Goal: Task Accomplishment & Management: Use online tool/utility

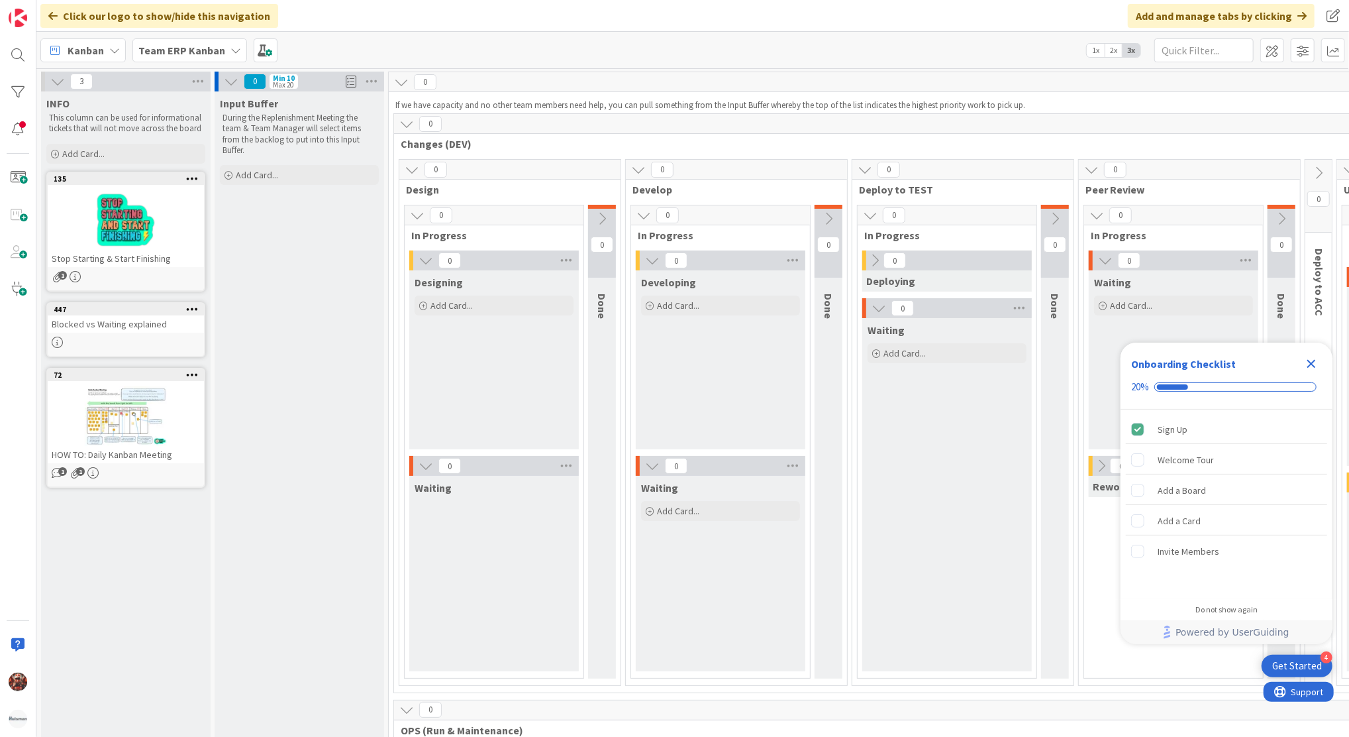
click at [111, 51] on icon at bounding box center [114, 50] width 11 height 11
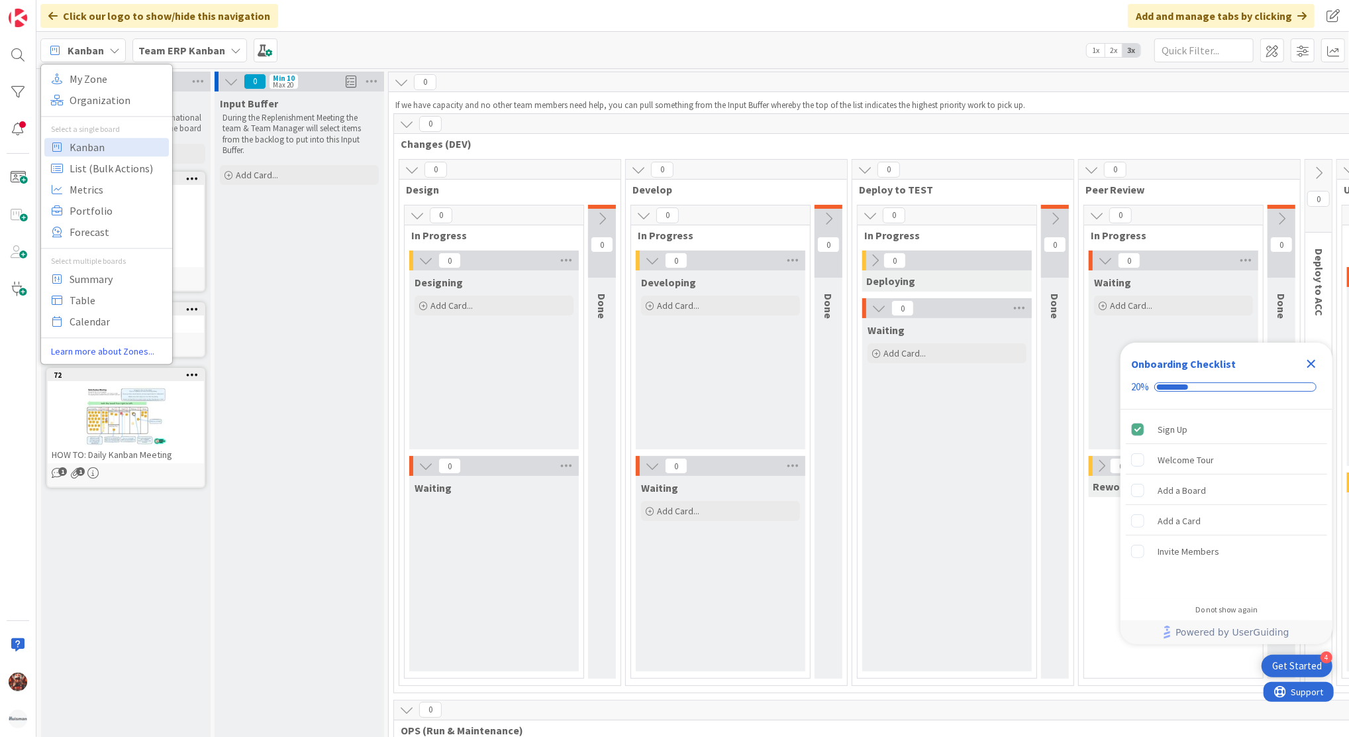
click at [154, 49] on b "Team ERP Kanban" at bounding box center [181, 50] width 87 height 13
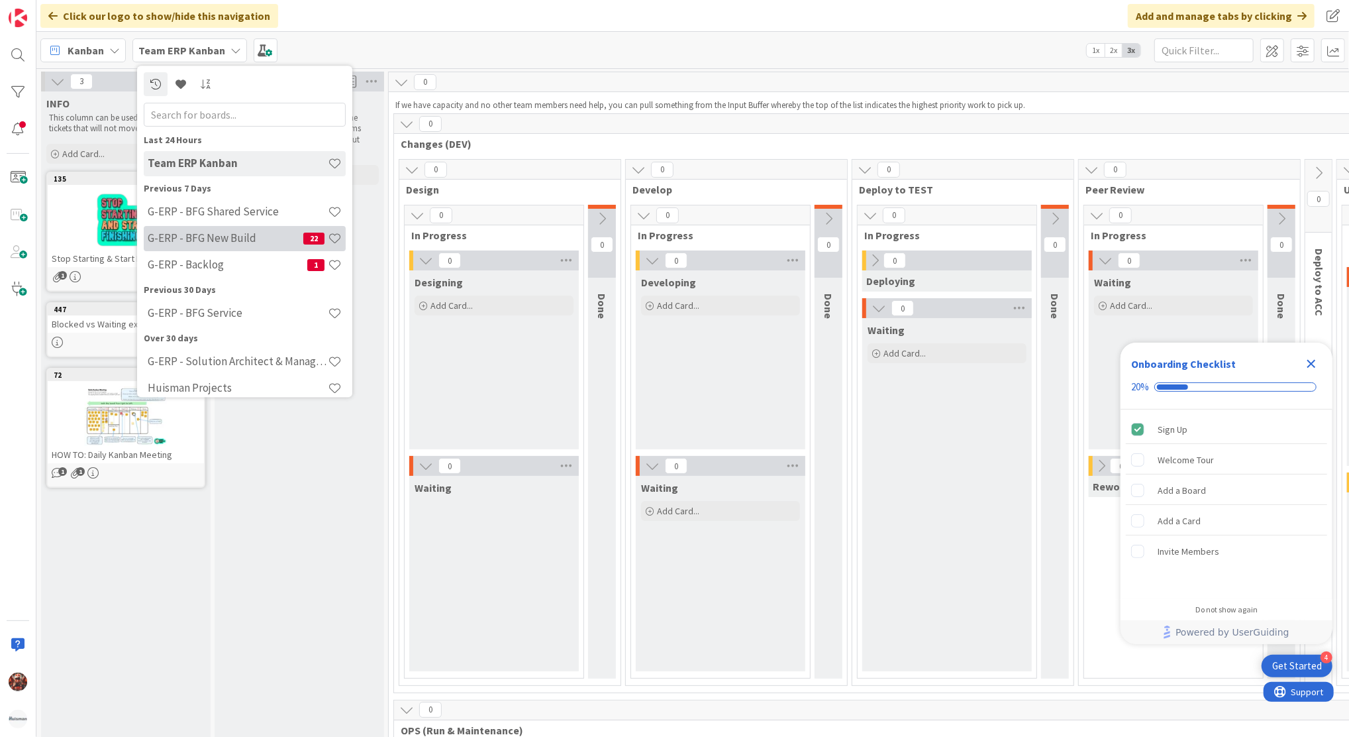
click at [237, 236] on h4 "G-ERP - BFG New Build" at bounding box center [226, 238] width 156 height 13
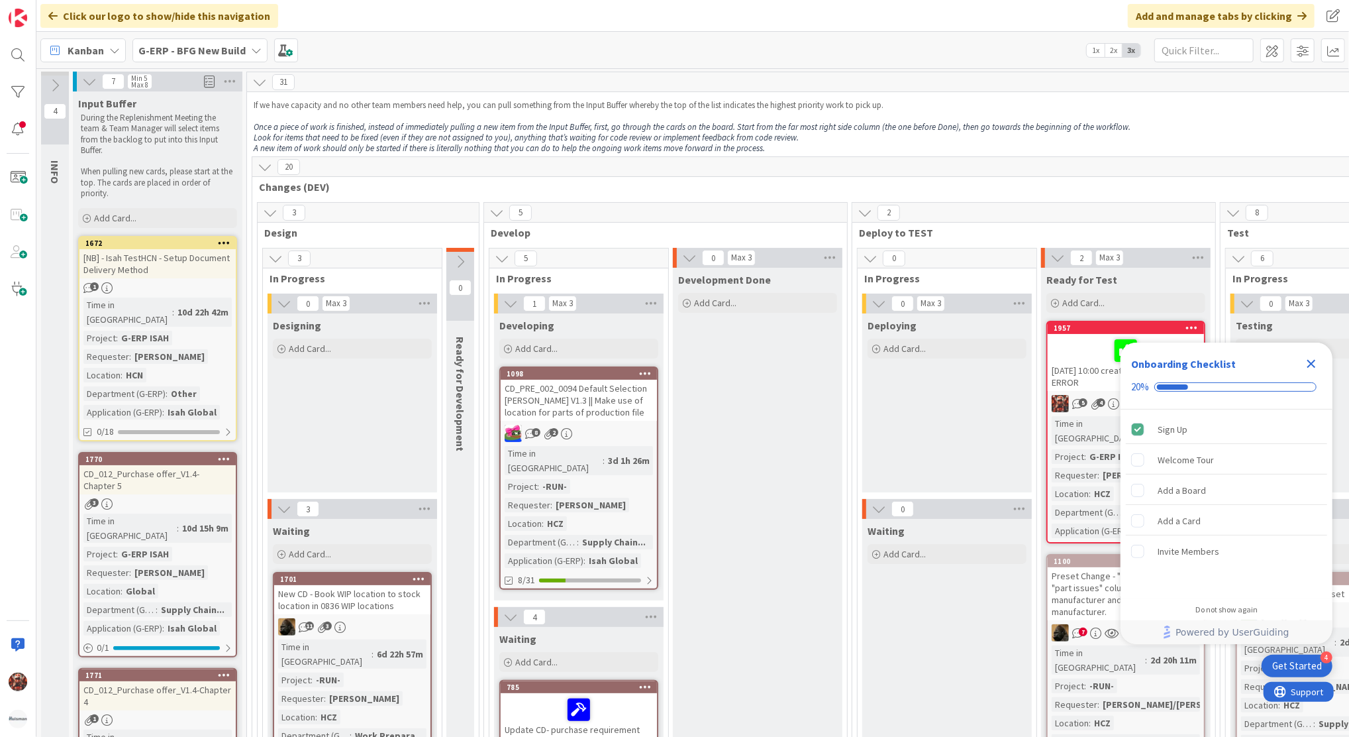
click at [1315, 362] on icon "Close Checklist" at bounding box center [1312, 364] width 16 height 16
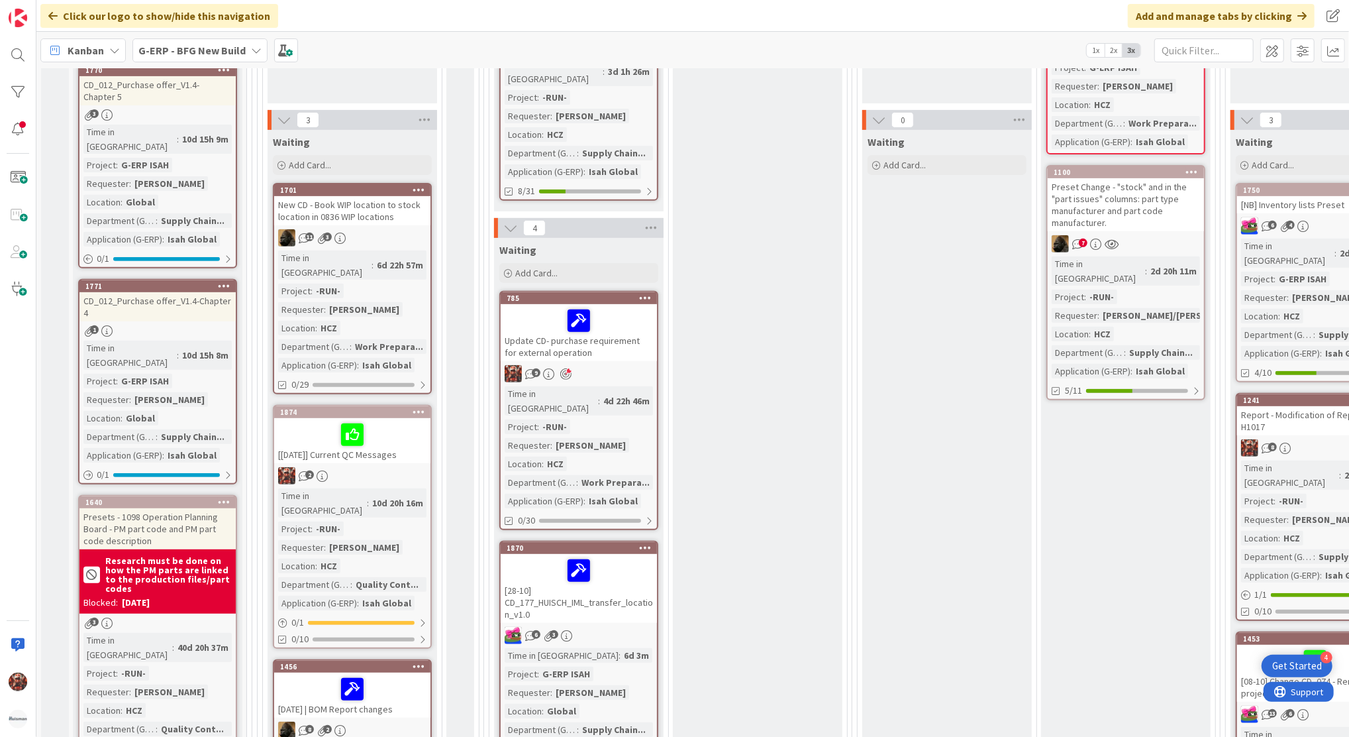
scroll to position [398, 0]
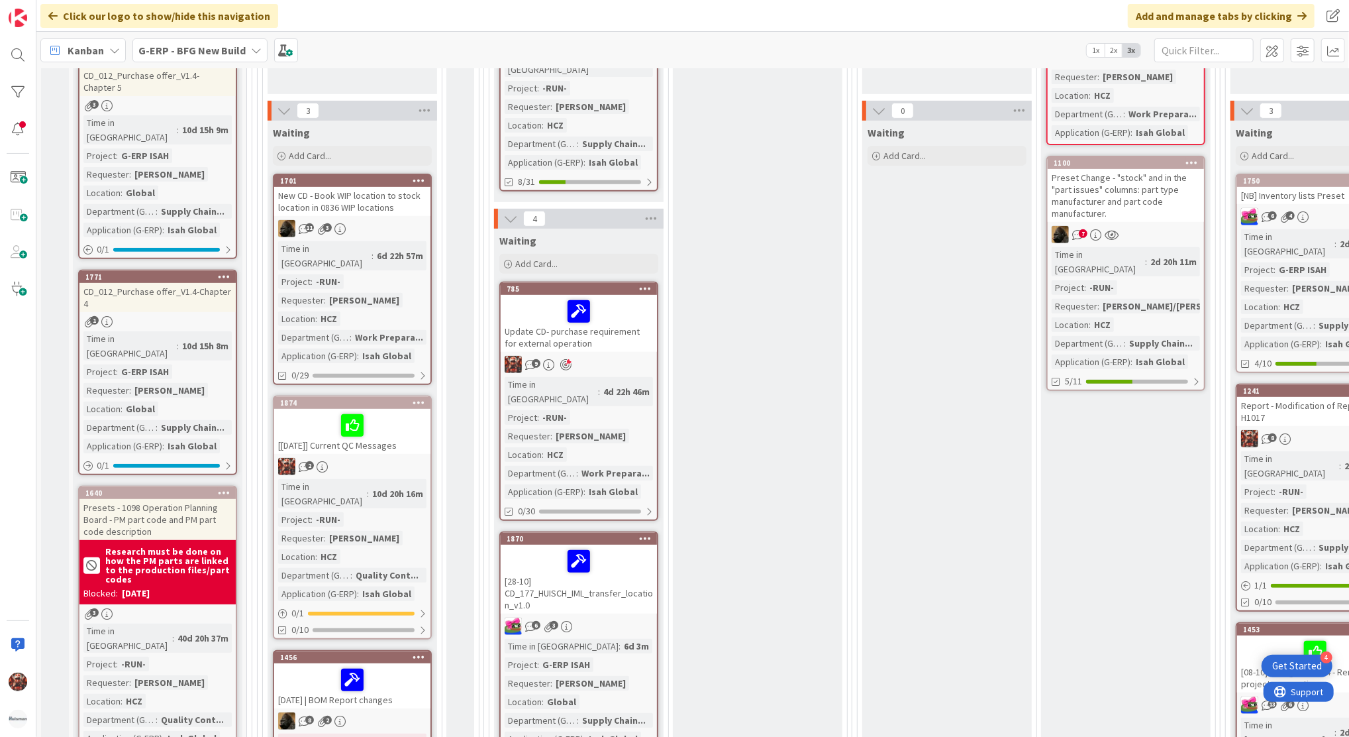
click at [617, 321] on div "Update CD- purchase requirement for external operation" at bounding box center [579, 323] width 156 height 57
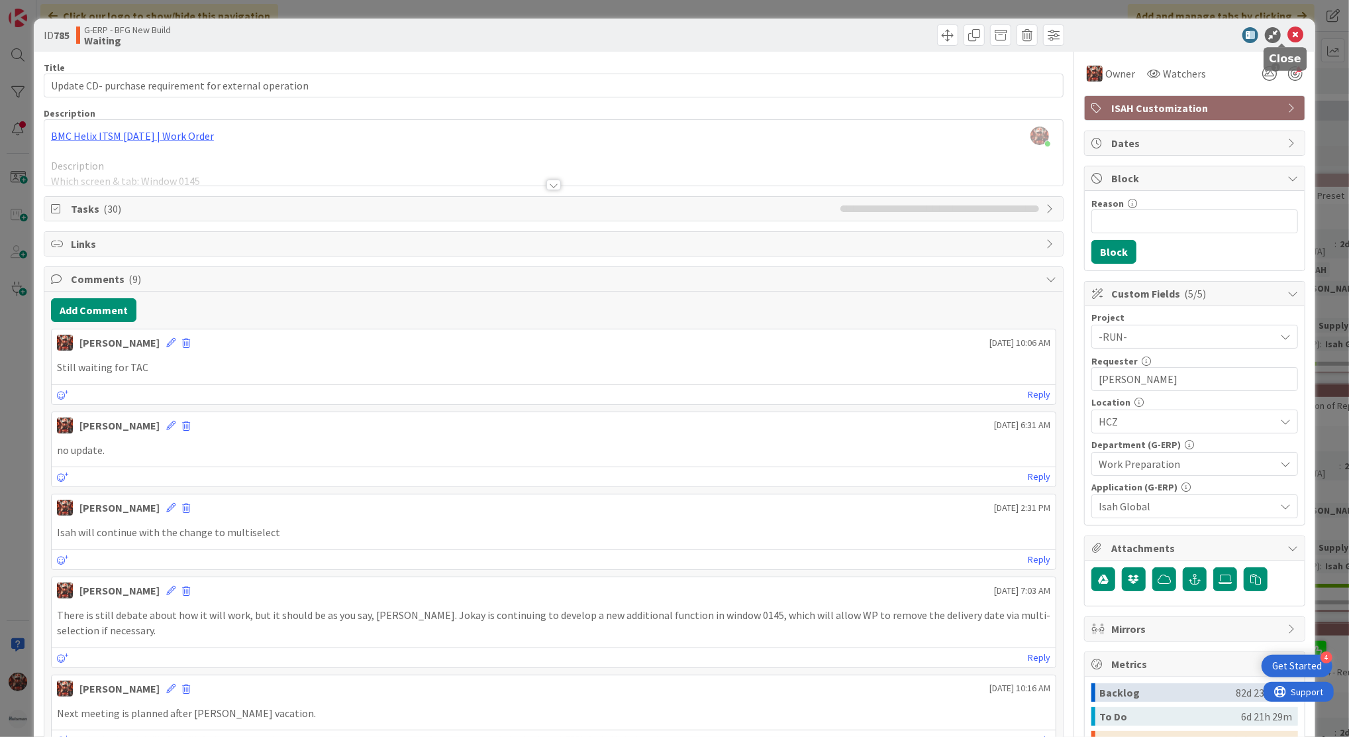
click at [1288, 40] on icon at bounding box center [1296, 35] width 16 height 16
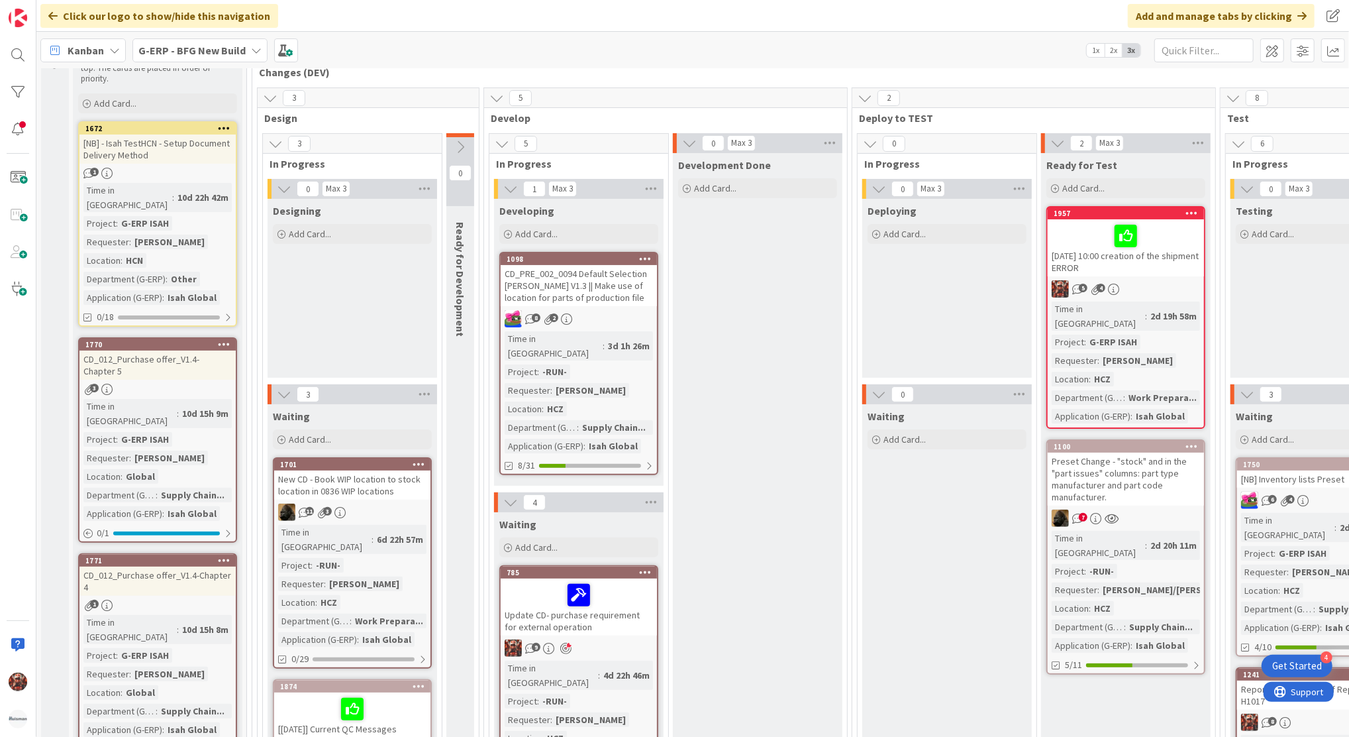
scroll to position [145, 0]
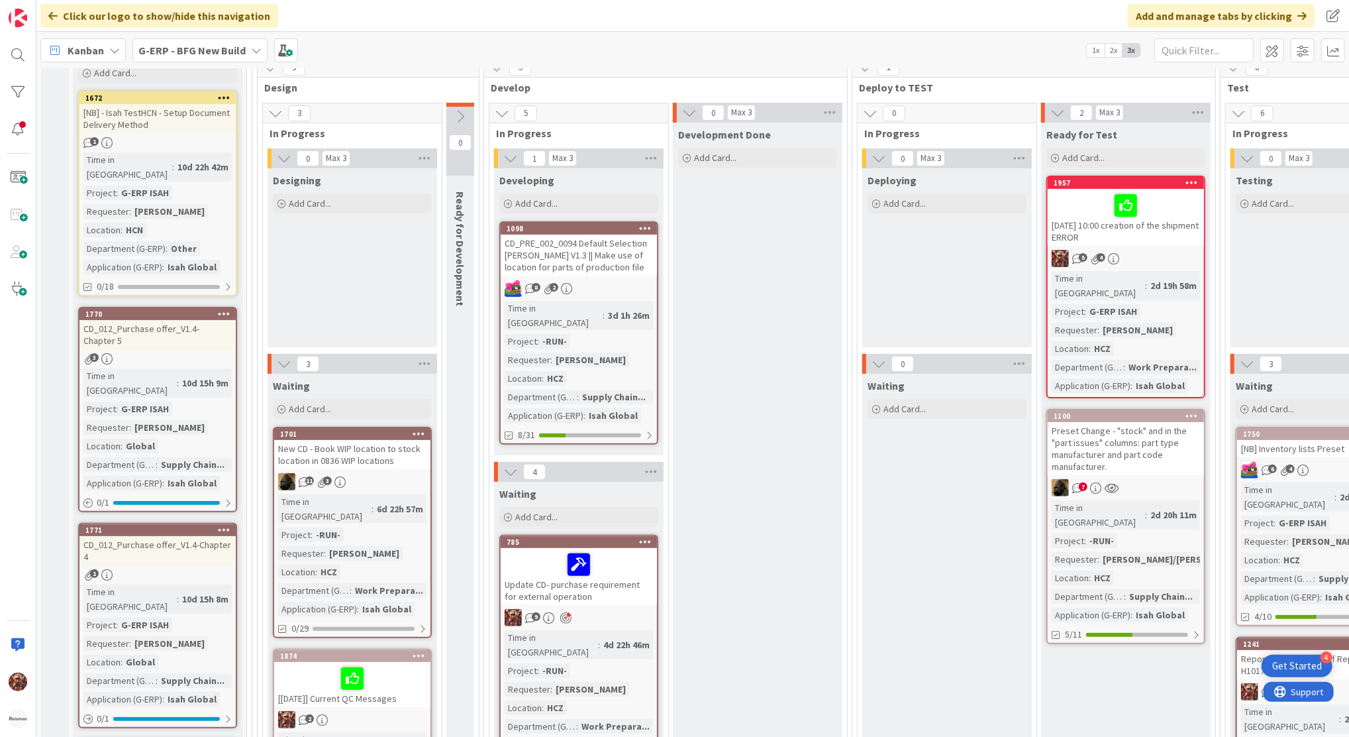
click at [1169, 221] on div "[DATE] 10:00 creation of the shipment ERROR" at bounding box center [1126, 217] width 156 height 57
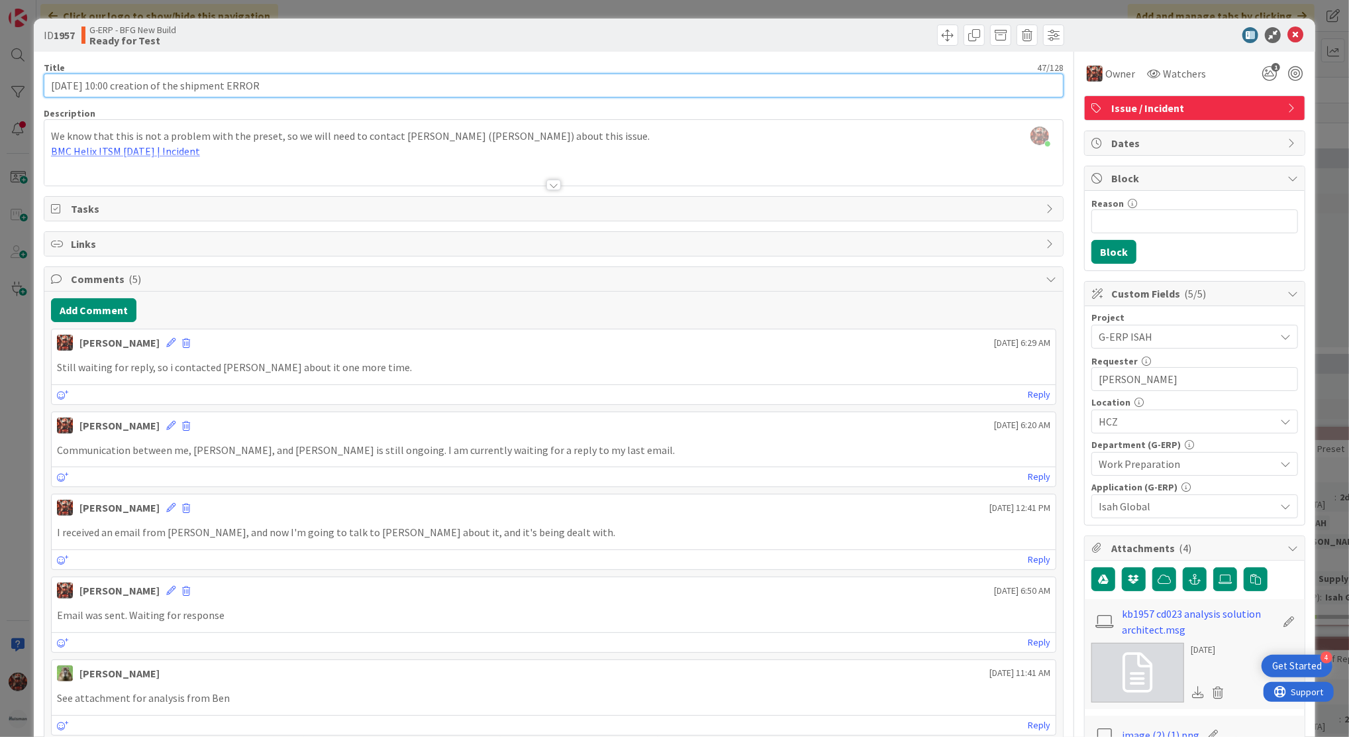
drag, startPoint x: 127, startPoint y: 87, endPoint x: 5, endPoint y: 88, distance: 122.5
click at [5, 88] on div "ID 1957 G-ERP - BFG New Build Ready for Test Title 47 / 128 [DATE] 10:00 creati…" at bounding box center [674, 368] width 1349 height 737
type input "creation of the shipment ERROR"
click at [115, 309] on button "Add Comment" at bounding box center [93, 310] width 85 height 24
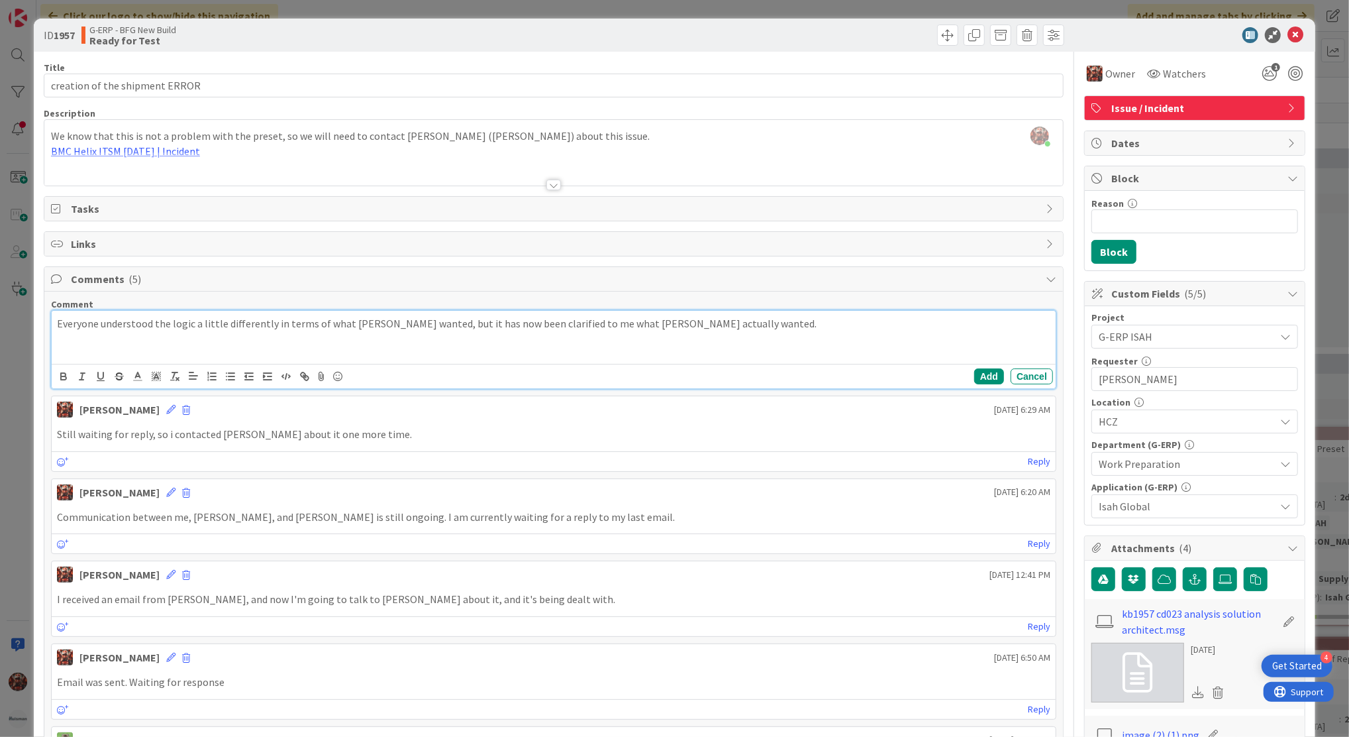
paste div
click at [700, 321] on p "Everyone understood the logic a little differently in terms of what [PERSON_NAM…" at bounding box center [554, 323] width 994 height 15
click at [979, 380] on button "Add" at bounding box center [989, 376] width 30 height 16
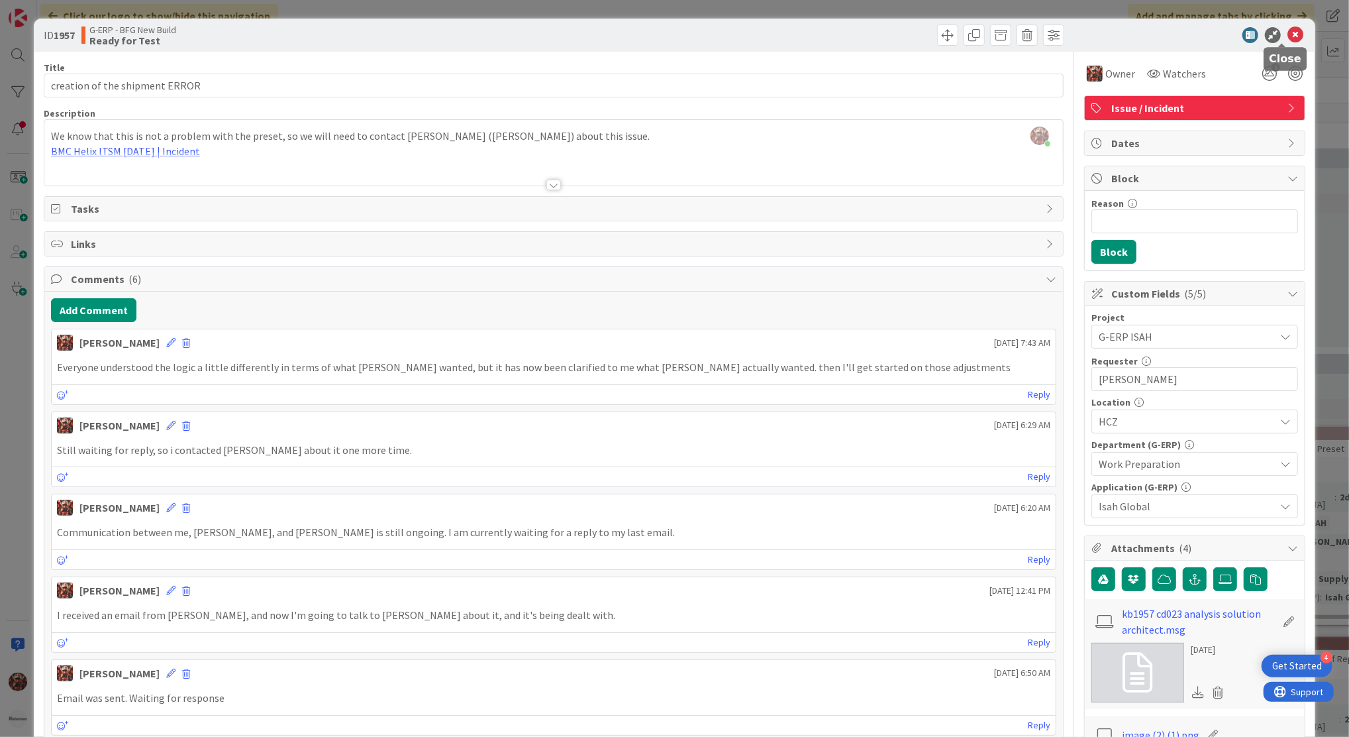
click at [1288, 30] on icon at bounding box center [1296, 35] width 16 height 16
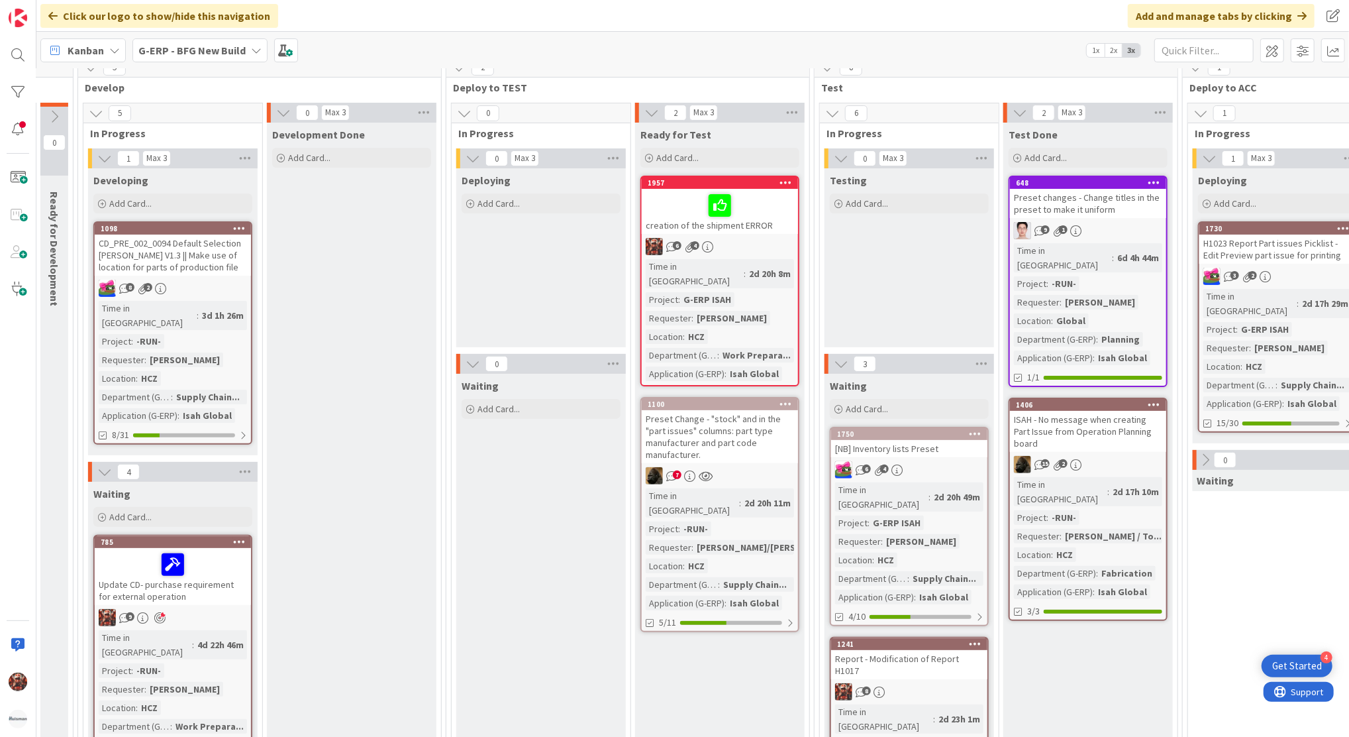
scroll to position [145, 0]
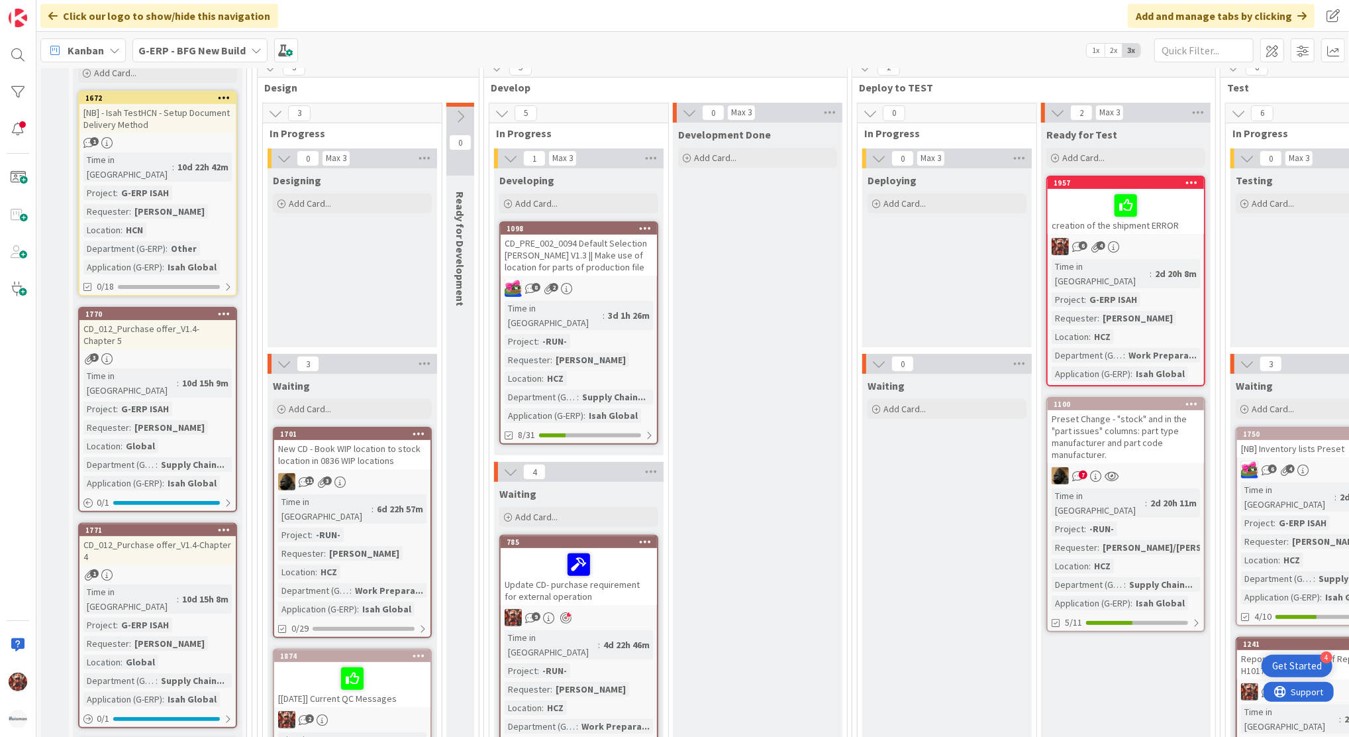
click at [101, 55] on span "Kanban" at bounding box center [86, 50] width 36 height 16
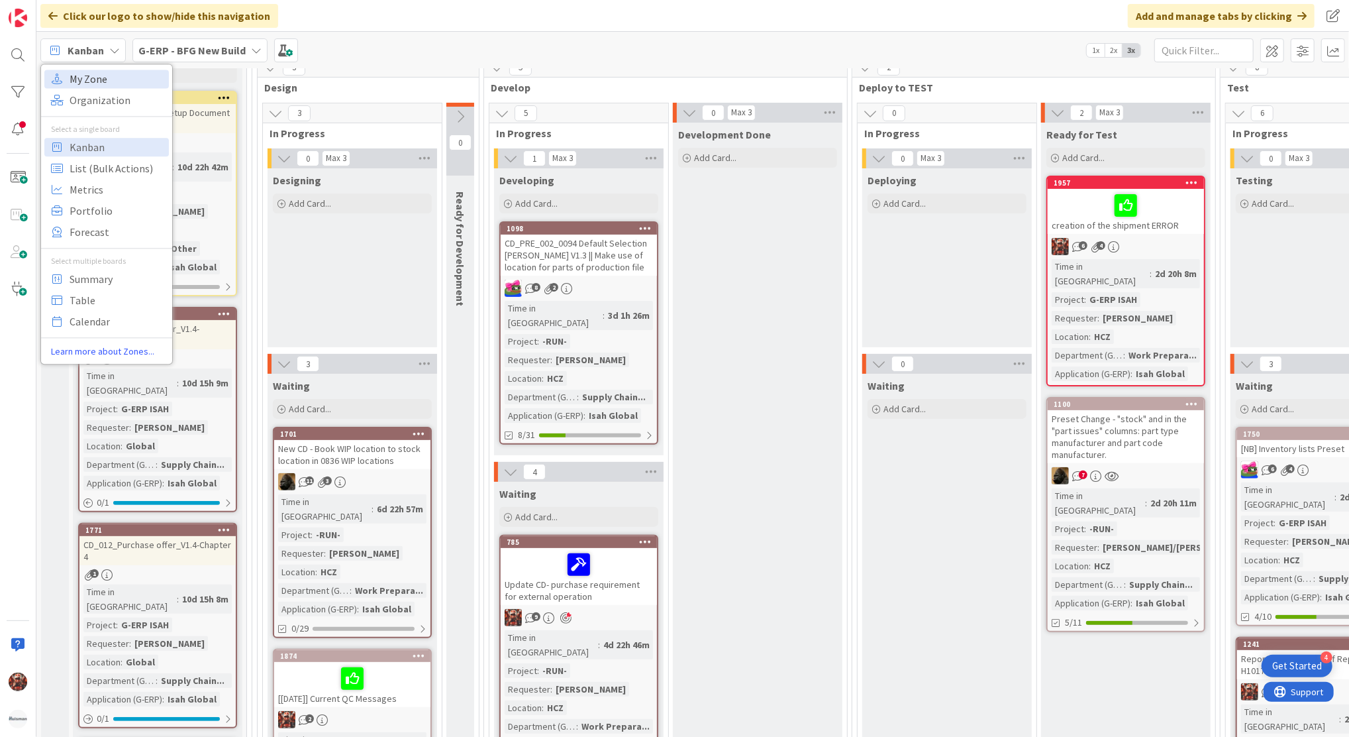
click at [128, 86] on span "My Zone" at bounding box center [117, 79] width 95 height 20
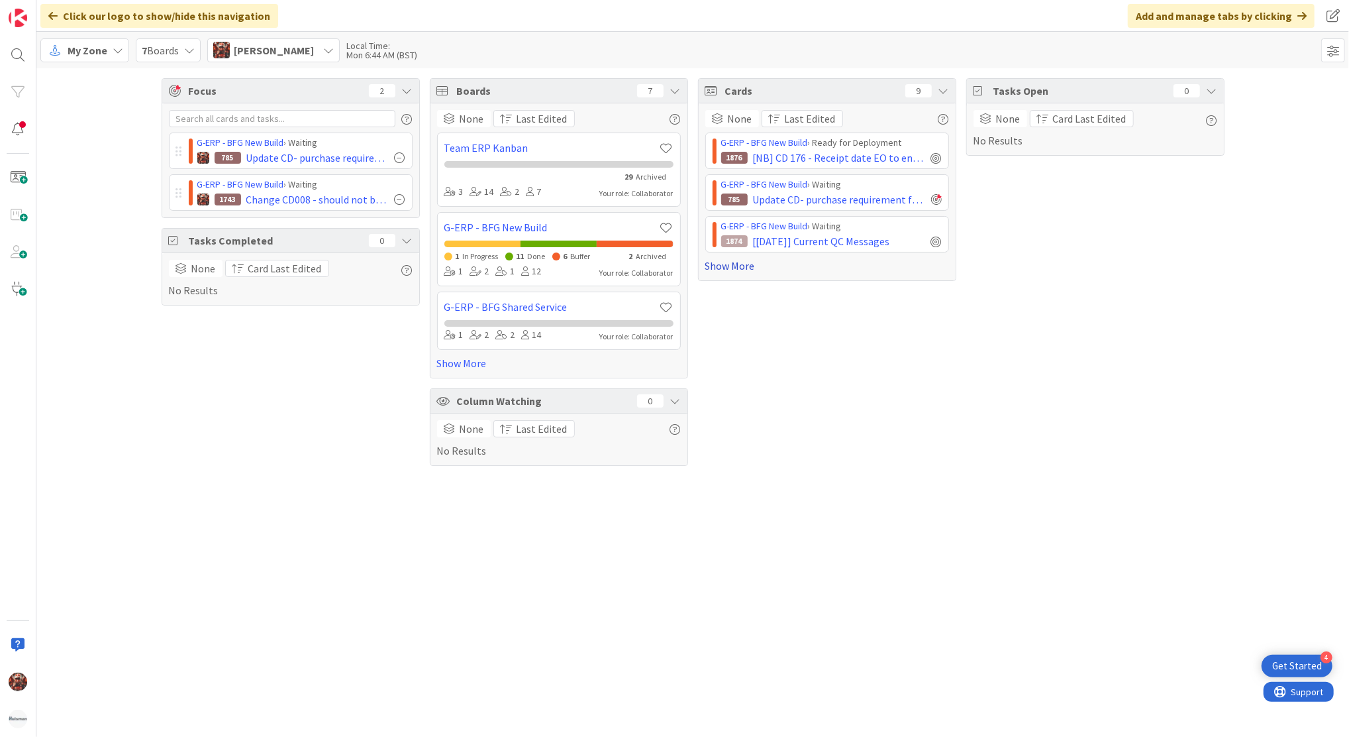
click at [735, 260] on link "Show More" at bounding box center [827, 266] width 244 height 16
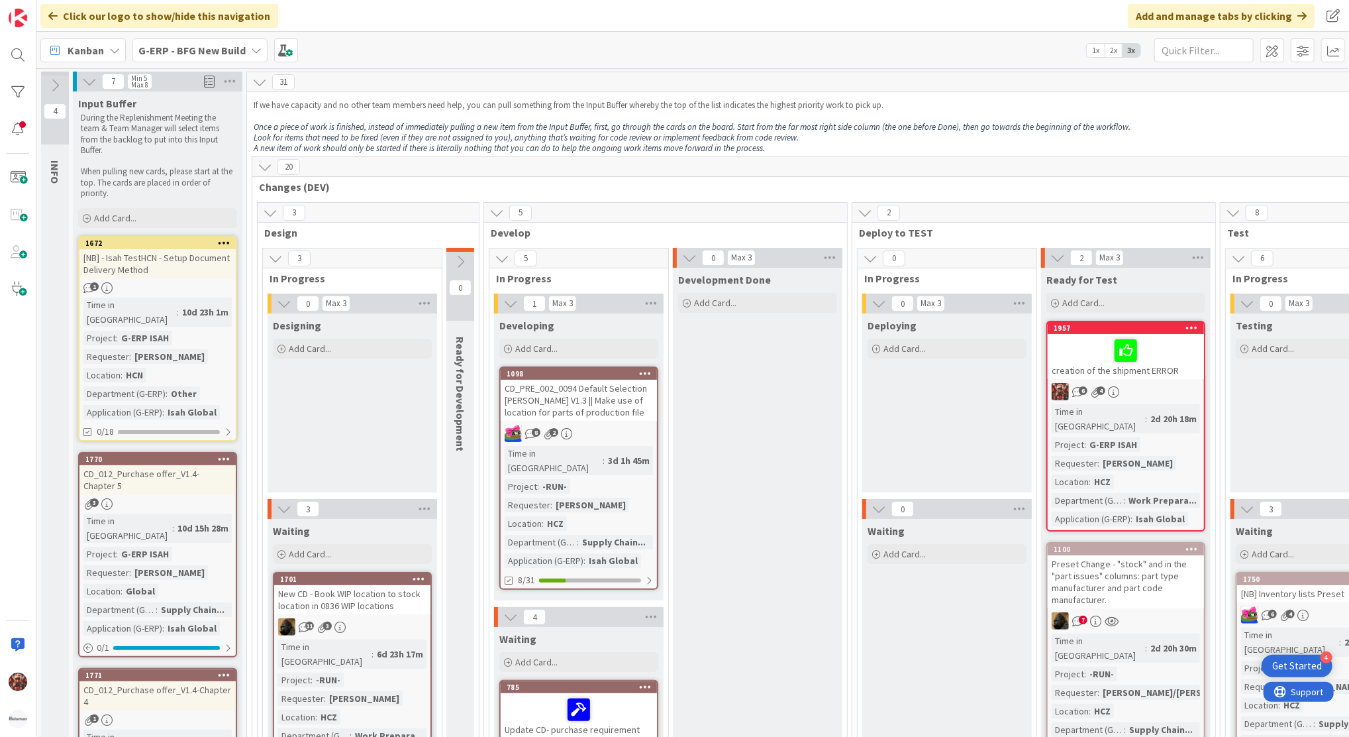
click at [1085, 356] on div at bounding box center [1126, 350] width 148 height 28
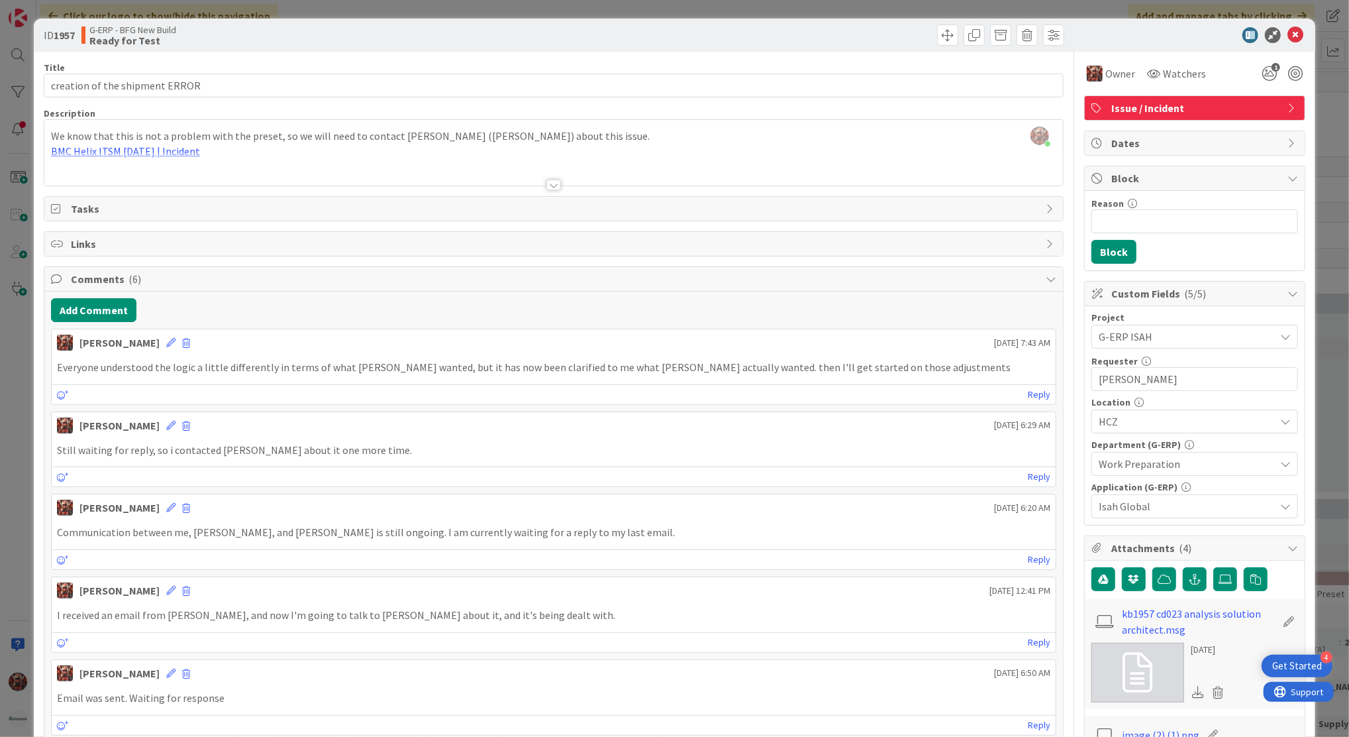
click at [182, 336] on div at bounding box center [186, 342] width 8 height 16
click at [31, 401] on button "Delete" at bounding box center [56, 405] width 50 height 24
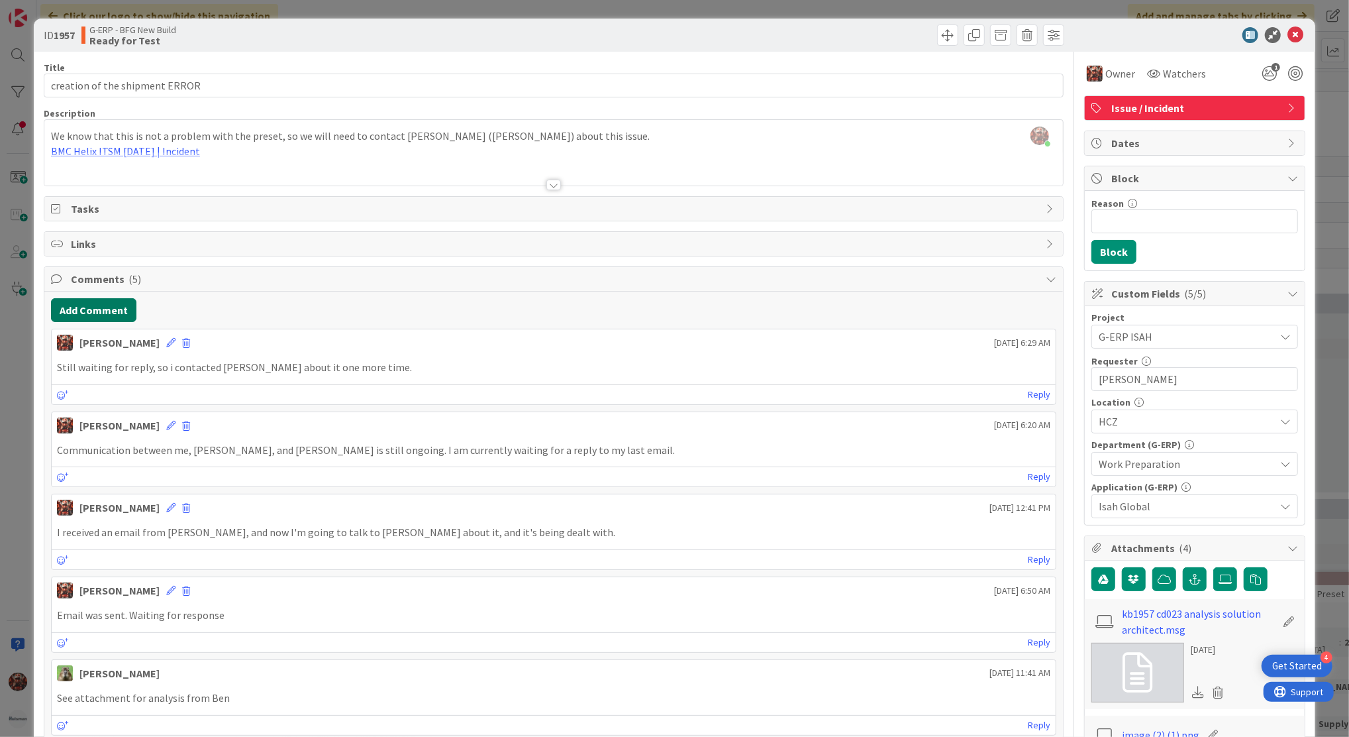
click at [86, 309] on button "Add Comment" at bounding box center [93, 310] width 85 height 24
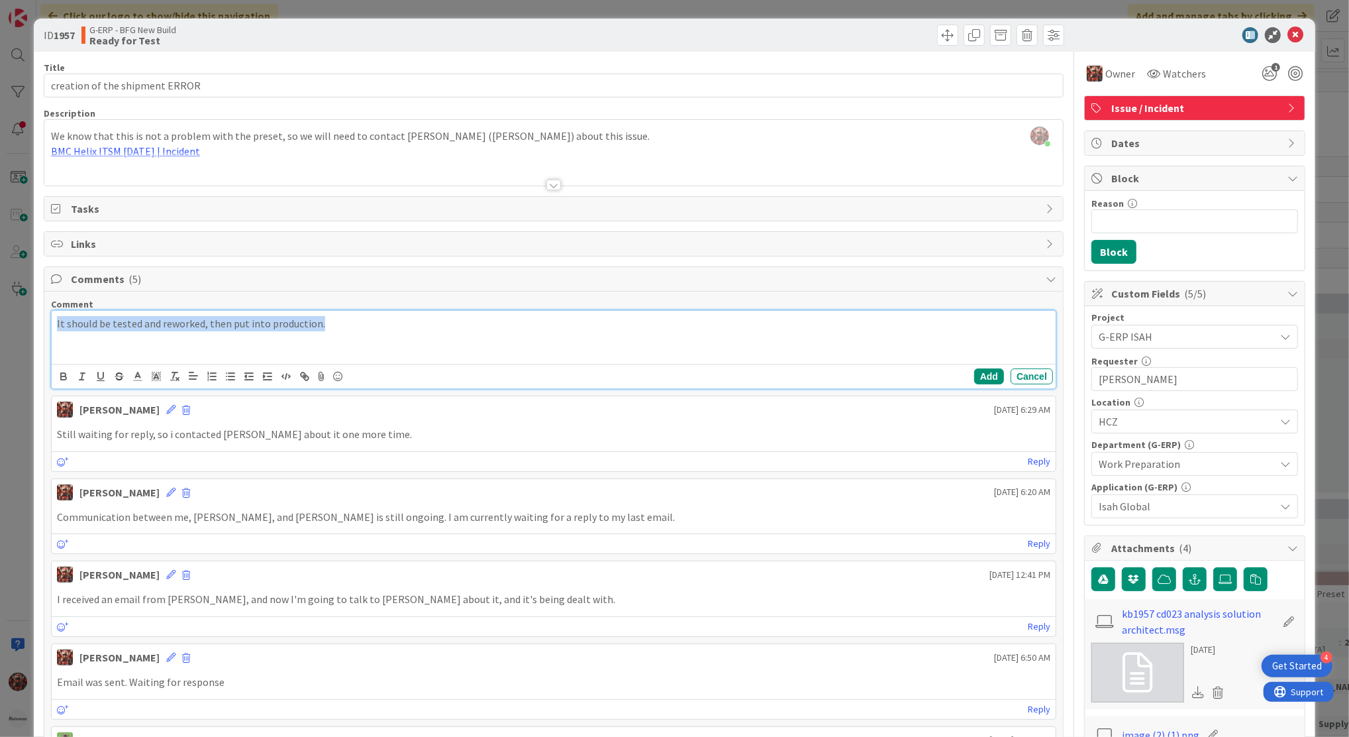
drag, startPoint x: 374, startPoint y: 341, endPoint x: -4, endPoint y: 352, distance: 377.7
click at [0, 352] on html "4 Get Started Click our logo to show/hide this navigation Add and manage tabs b…" at bounding box center [674, 368] width 1349 height 737
drag, startPoint x: 183, startPoint y: 325, endPoint x: 219, endPoint y: 326, distance: 35.1
click at [219, 326] on p "It should be tested and then reworked, then given to acc and production." at bounding box center [554, 323] width 994 height 15
drag, startPoint x: 157, startPoint y: 319, endPoint x: 223, endPoint y: 331, distance: 66.6
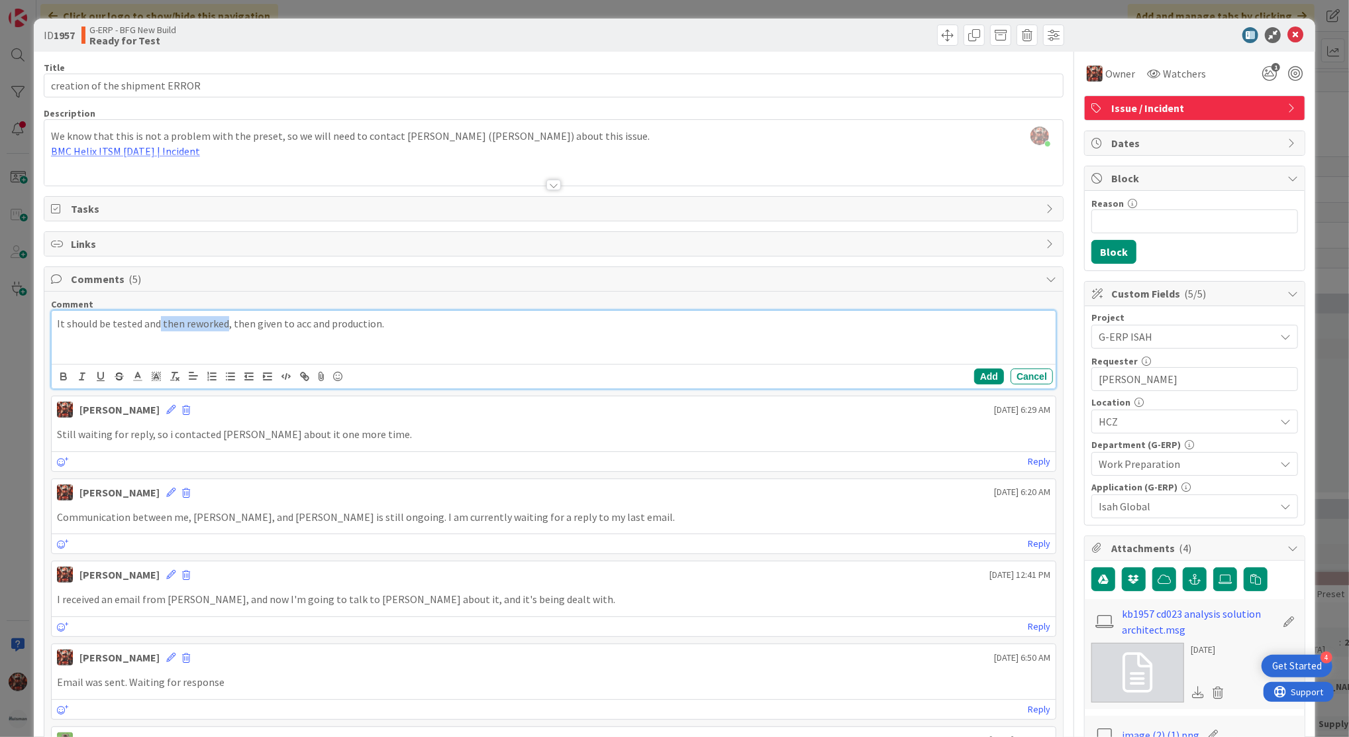
click at [223, 331] on div "It should be tested and then reworked, then given to acc and production." at bounding box center [554, 337] width 1004 height 53
click at [983, 373] on button "Add" at bounding box center [989, 376] width 30 height 16
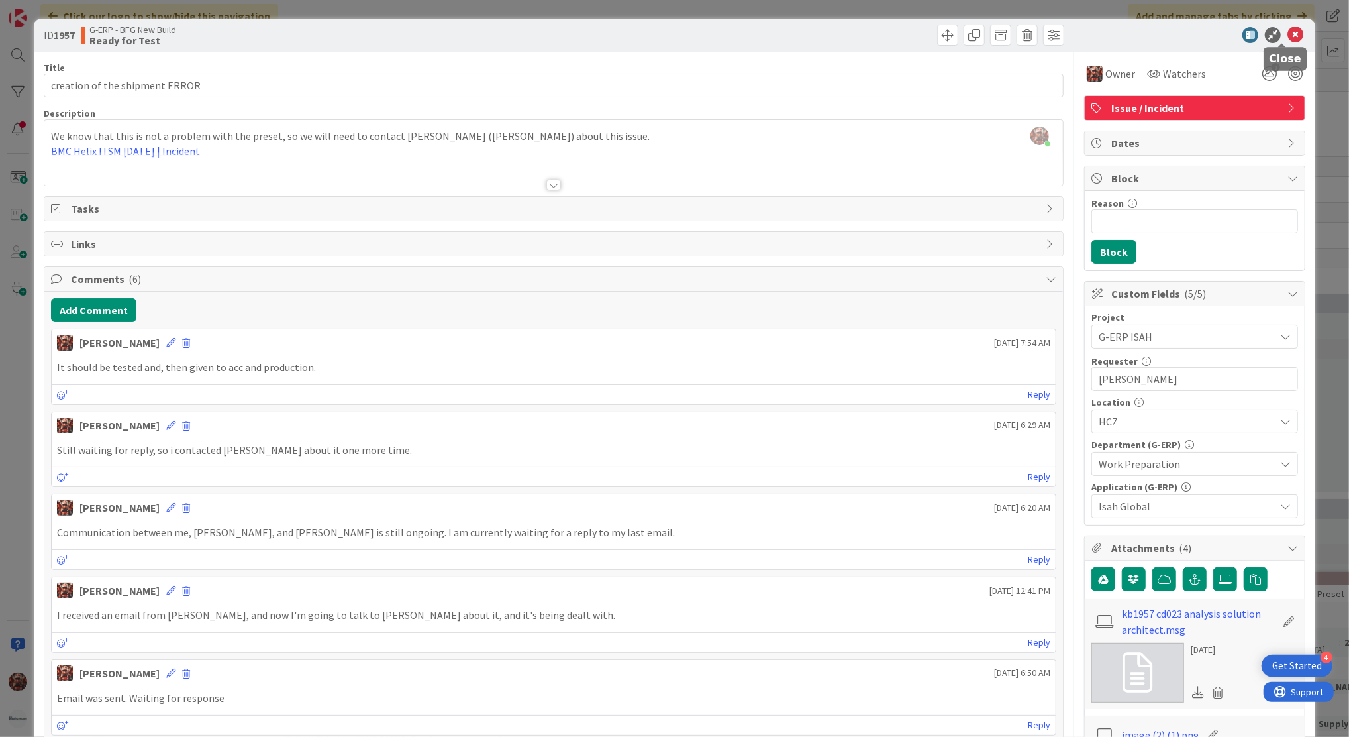
click at [1288, 32] on icon at bounding box center [1296, 35] width 16 height 16
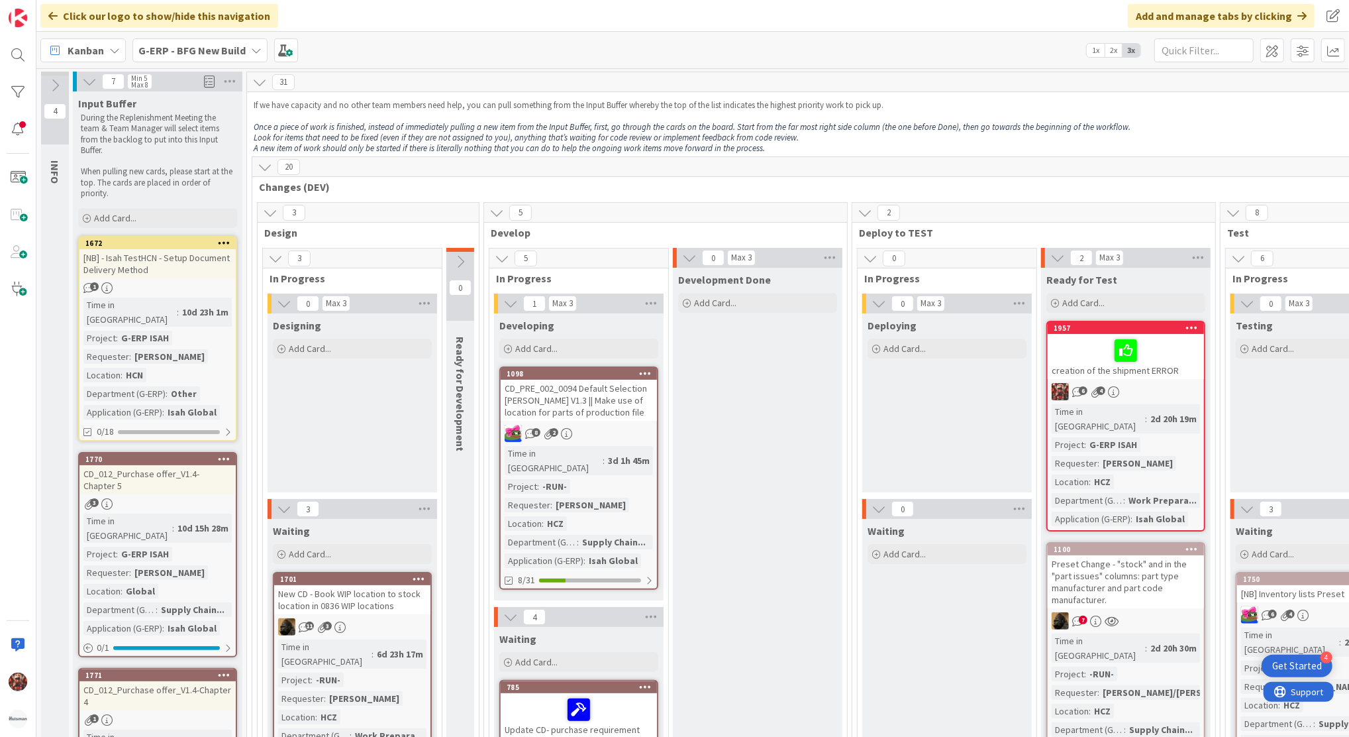
click at [94, 46] on span "Kanban" at bounding box center [86, 50] width 36 height 16
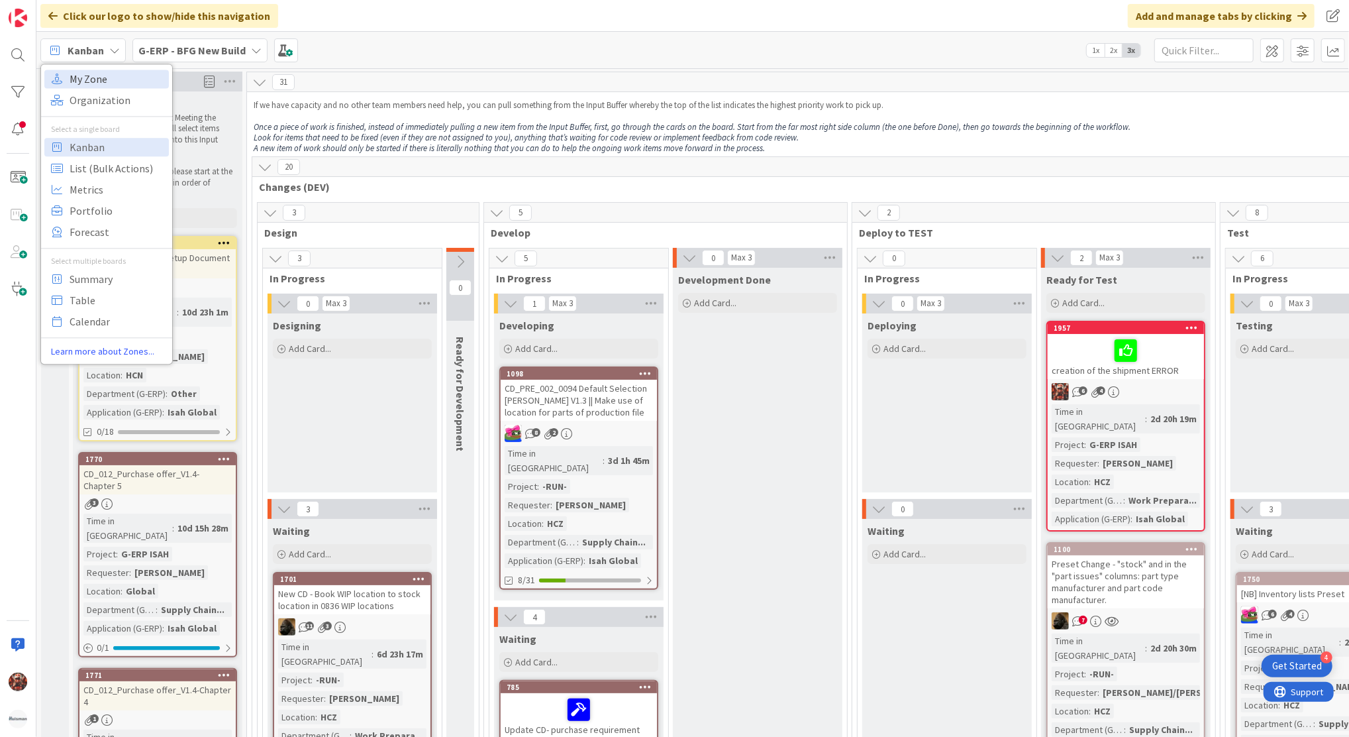
click at [99, 83] on span "My Zone" at bounding box center [117, 79] width 95 height 20
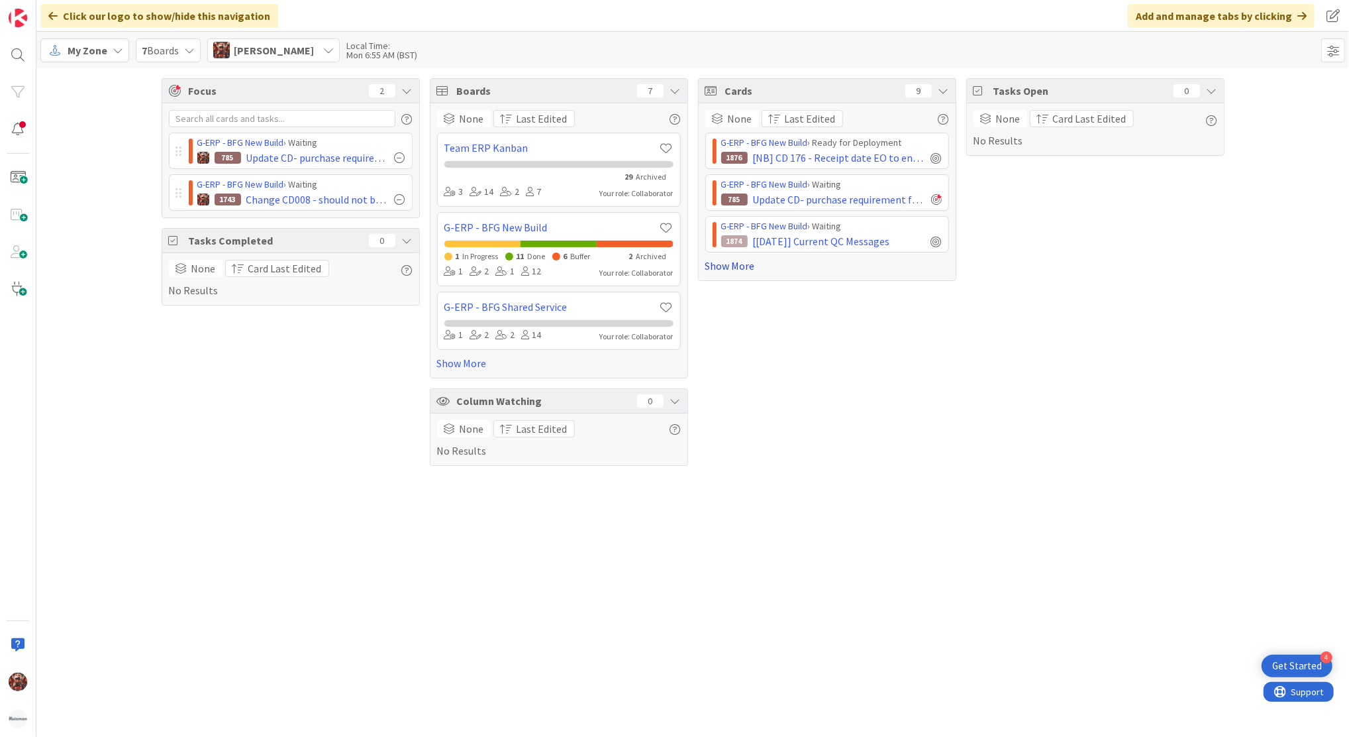
click at [748, 264] on link "Show More" at bounding box center [827, 266] width 244 height 16
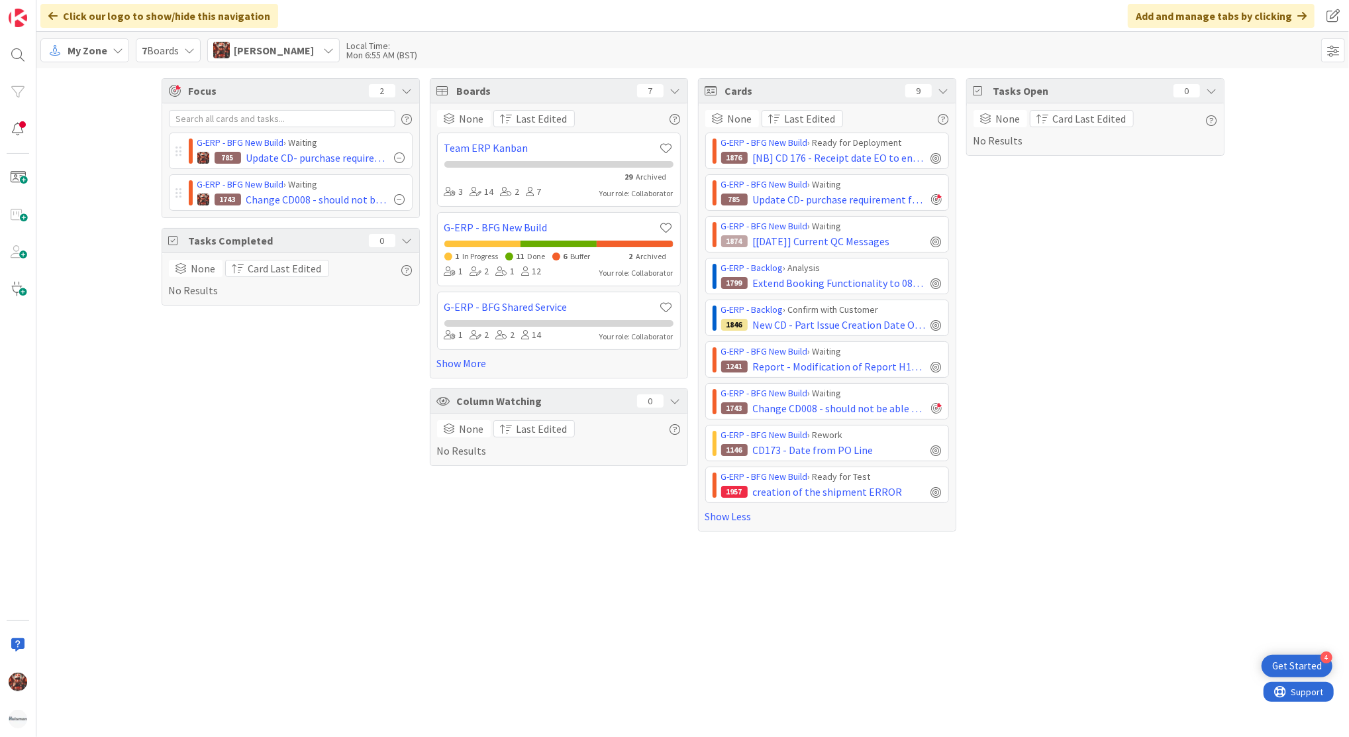
click at [1070, 336] on div "Tasks Open 0 None Card Last Edited No Results" at bounding box center [1095, 304] width 258 height 453
click at [861, 407] on span "Change CD008 - should not be able to authorize a PR line with quantity = 0" at bounding box center [839, 408] width 173 height 16
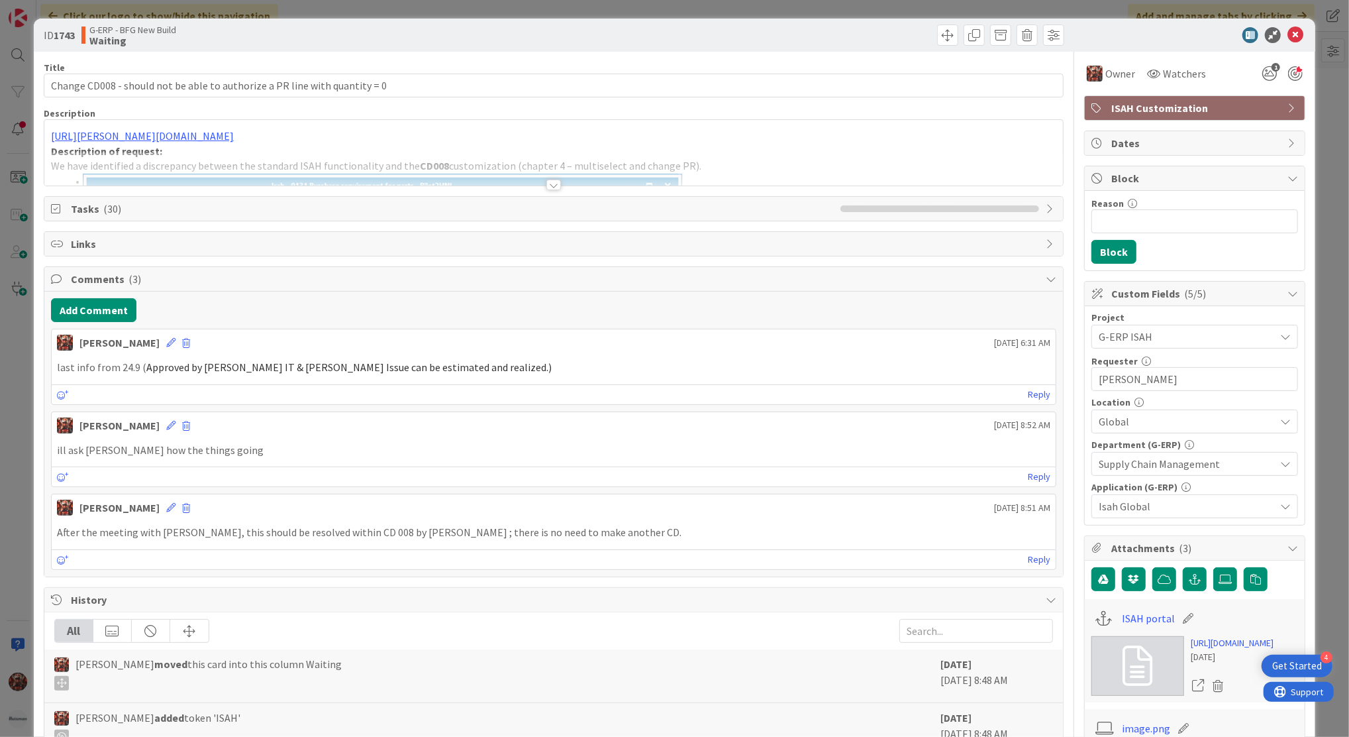
click at [1284, 50] on div "ID 1743 G-ERP - BFG New Build Waiting" at bounding box center [675, 35] width 1282 height 33
click at [1288, 34] on icon at bounding box center [1296, 35] width 16 height 16
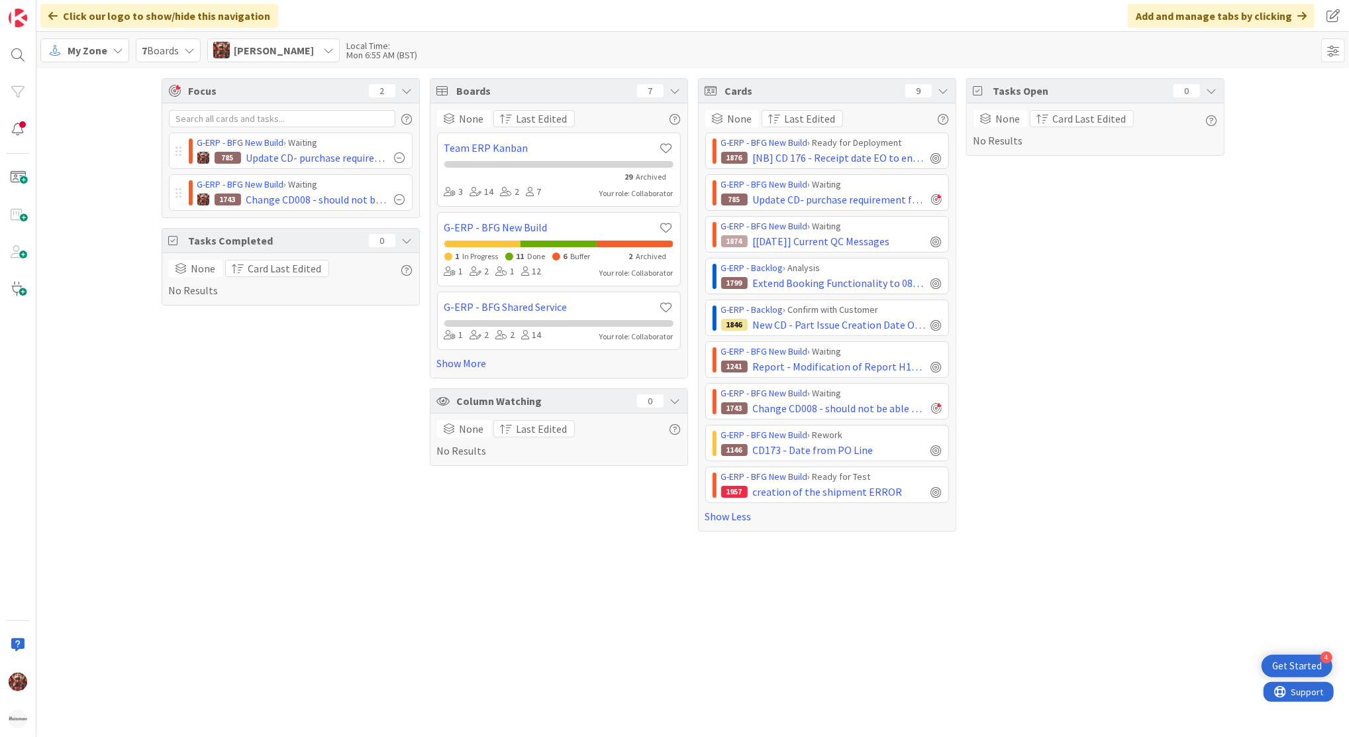
click at [1043, 207] on div "Tasks Open 0 None Card Last Edited No Results" at bounding box center [1095, 304] width 258 height 453
click at [1051, 297] on div "Tasks Open 0 None Card Last Edited No Results" at bounding box center [1095, 304] width 258 height 453
click at [76, 44] on span "My Zone" at bounding box center [88, 50] width 40 height 16
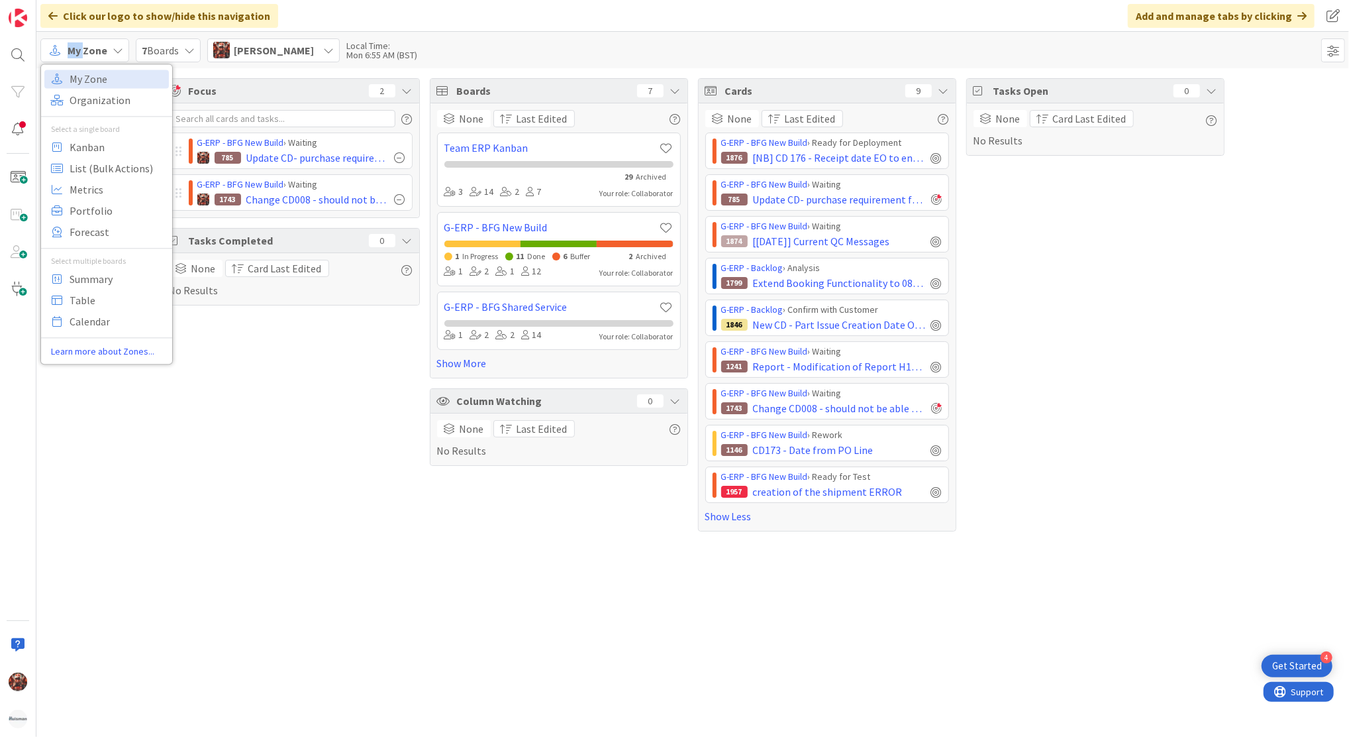
click at [76, 44] on span "My Zone" at bounding box center [88, 50] width 40 height 16
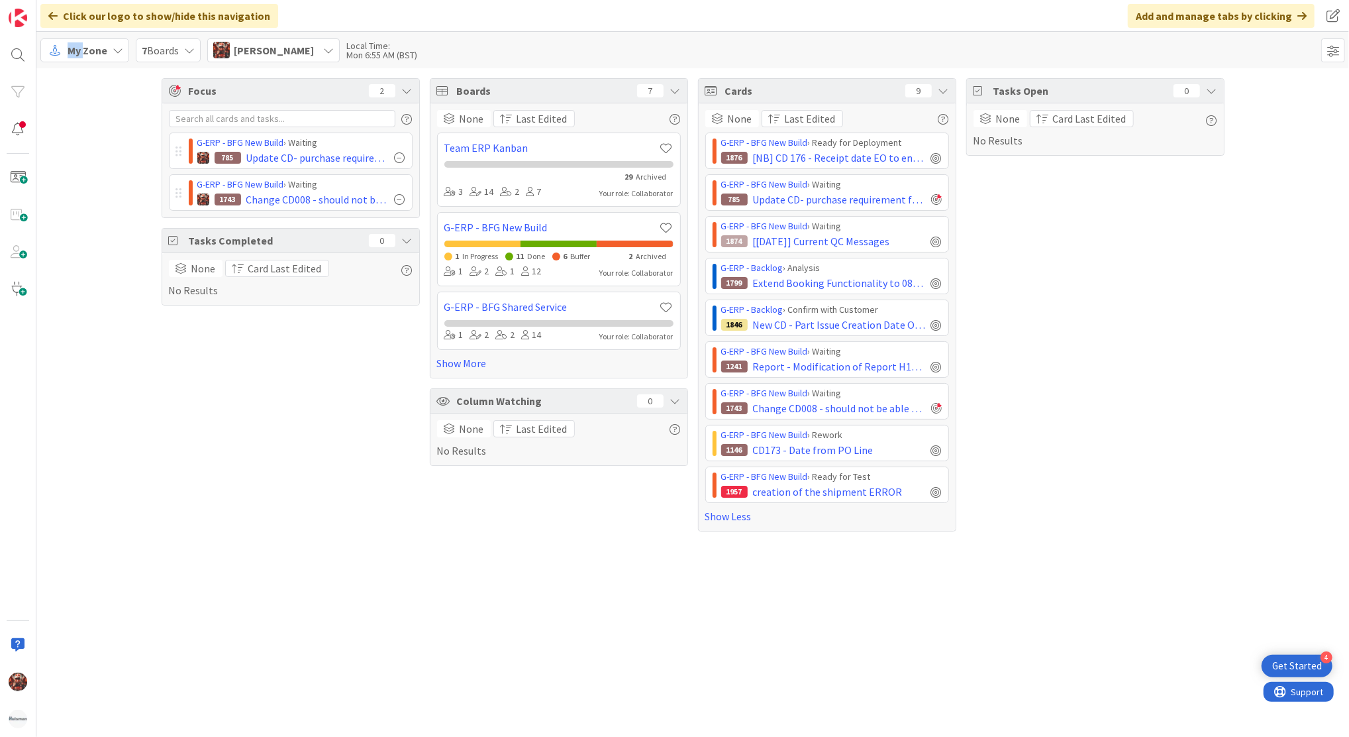
drag, startPoint x: 76, startPoint y: 44, endPoint x: 73, endPoint y: 53, distance: 9.6
click at [73, 53] on span "My Zone" at bounding box center [88, 50] width 40 height 16
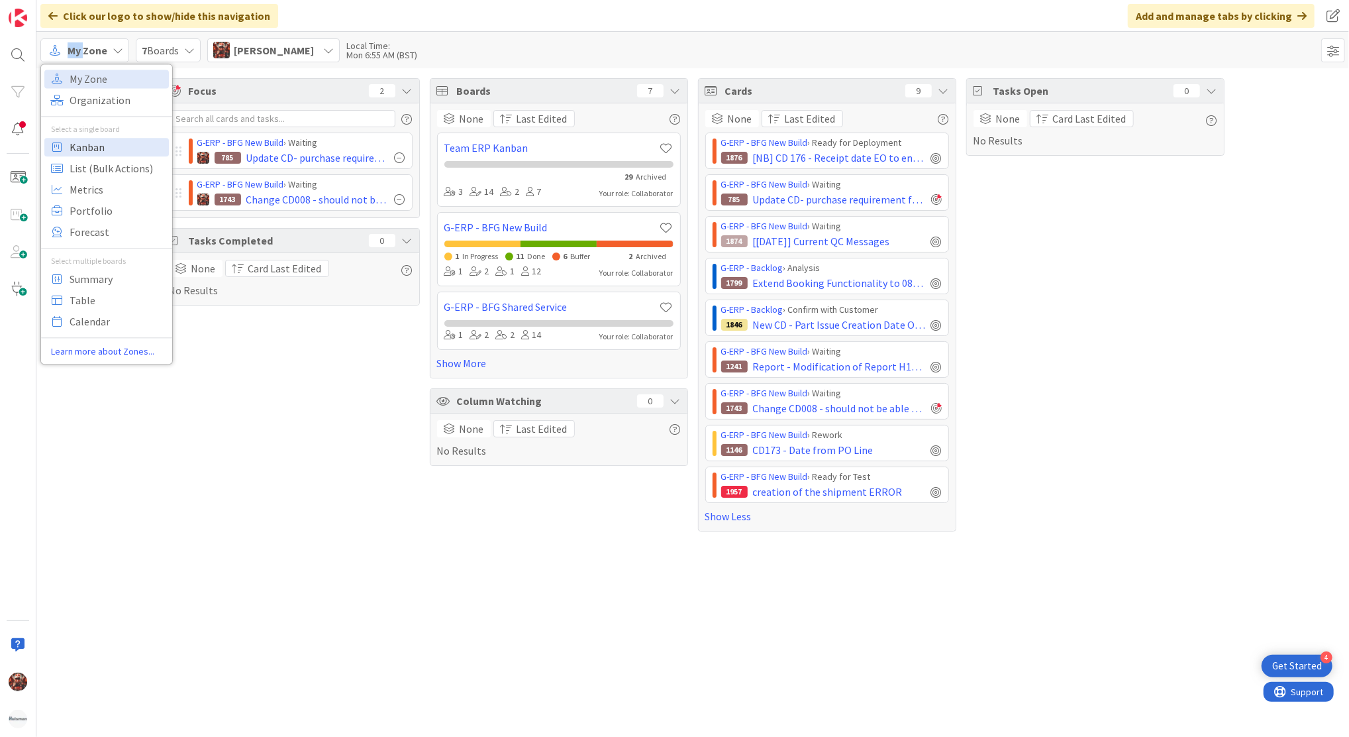
click at [99, 148] on span "Kanban" at bounding box center [117, 147] width 95 height 20
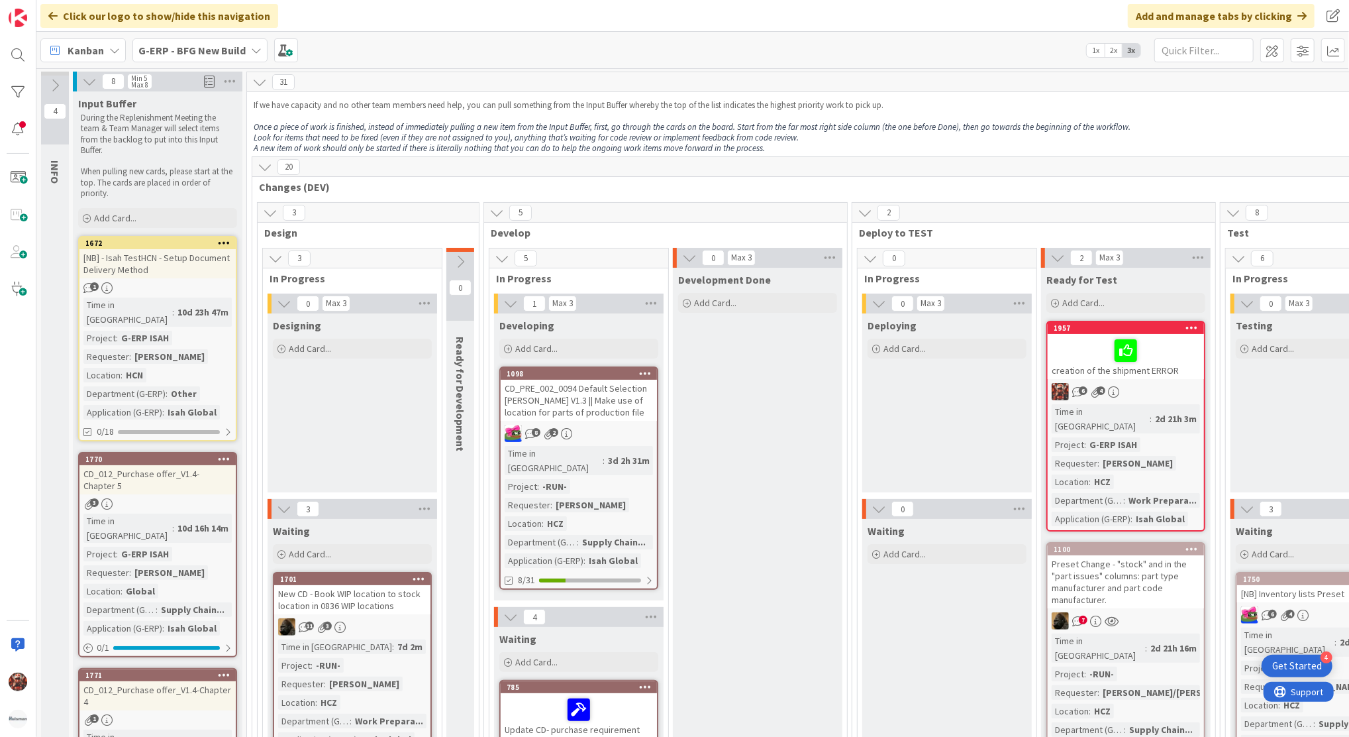
drag, startPoint x: 1111, startPoint y: 42, endPoint x: 1074, endPoint y: 15, distance: 46.4
click at [1074, 15] on div "Click our logo to show/hide this navigation Add and manage tabs by clicking Kan…" at bounding box center [692, 368] width 1313 height 737
click at [1113, 45] on span "2x" at bounding box center [1114, 50] width 18 height 13
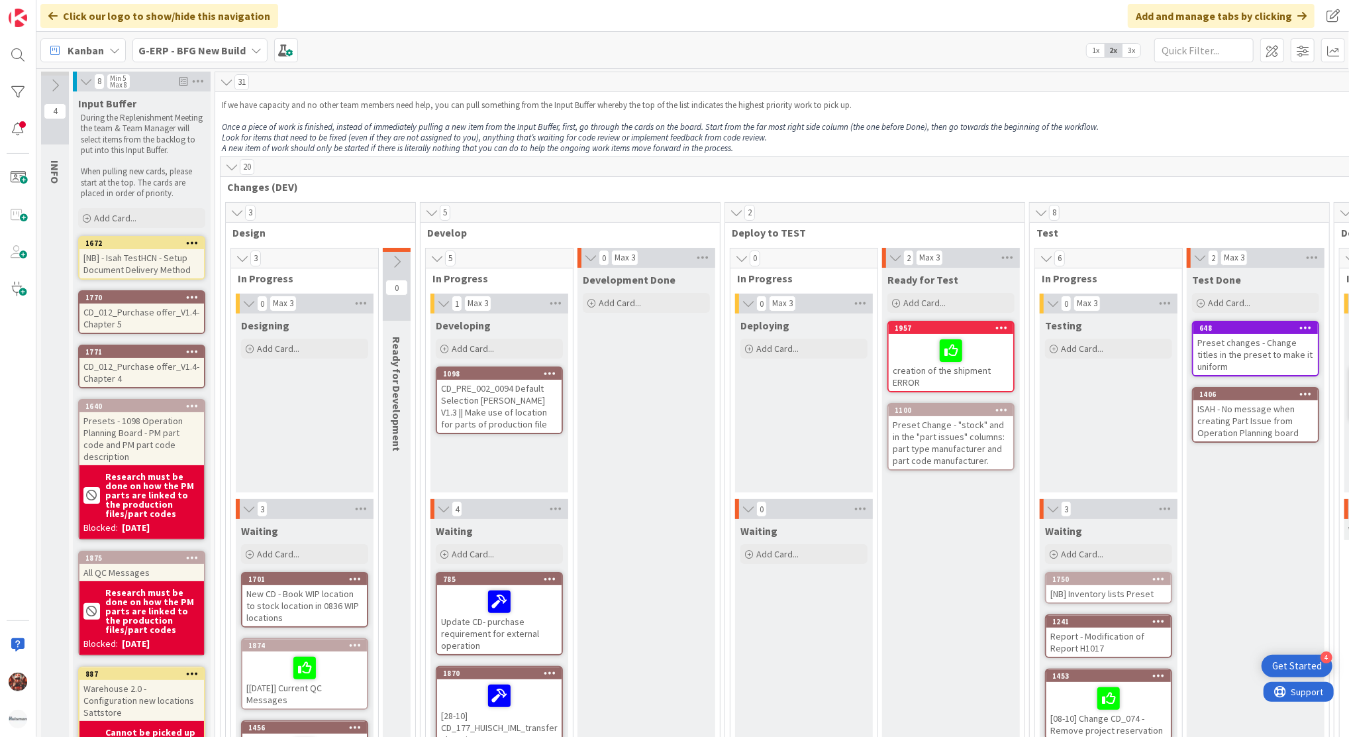
click at [1135, 54] on span "3x" at bounding box center [1132, 50] width 18 height 13
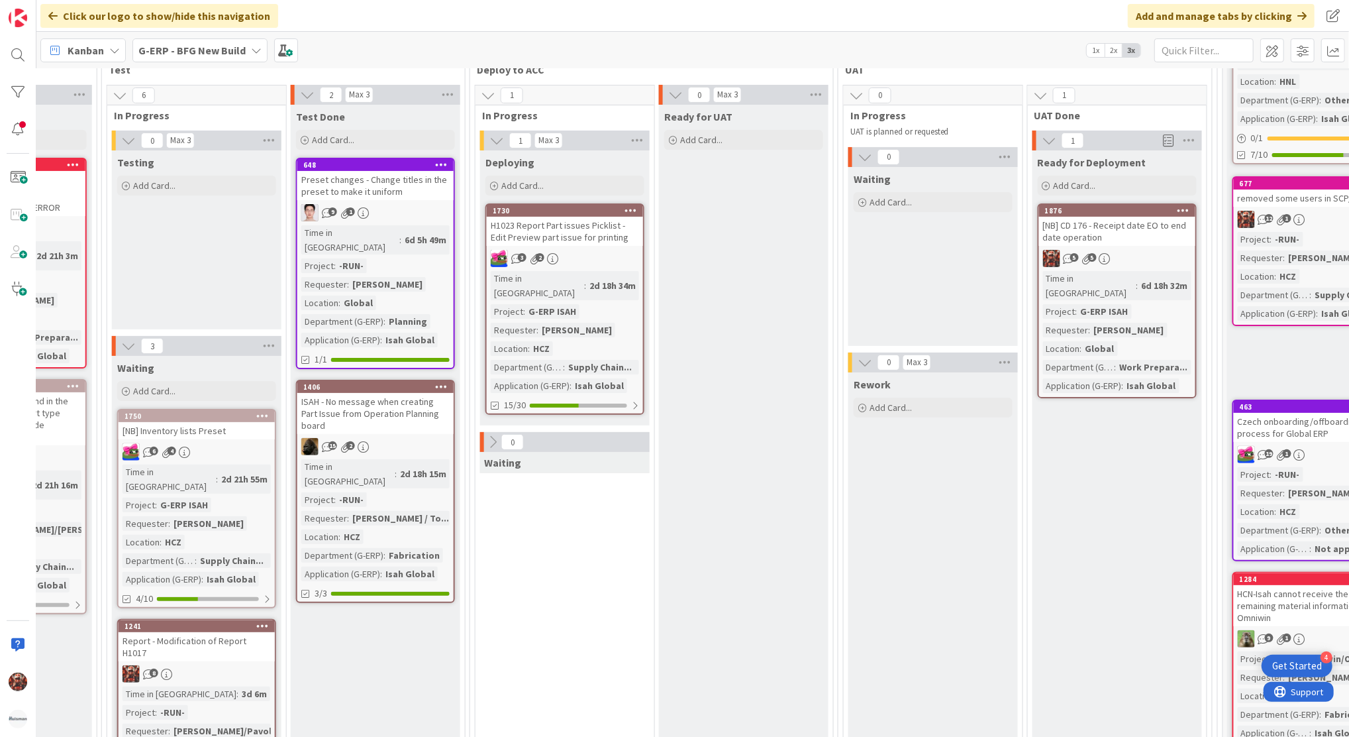
scroll to position [128, 1119]
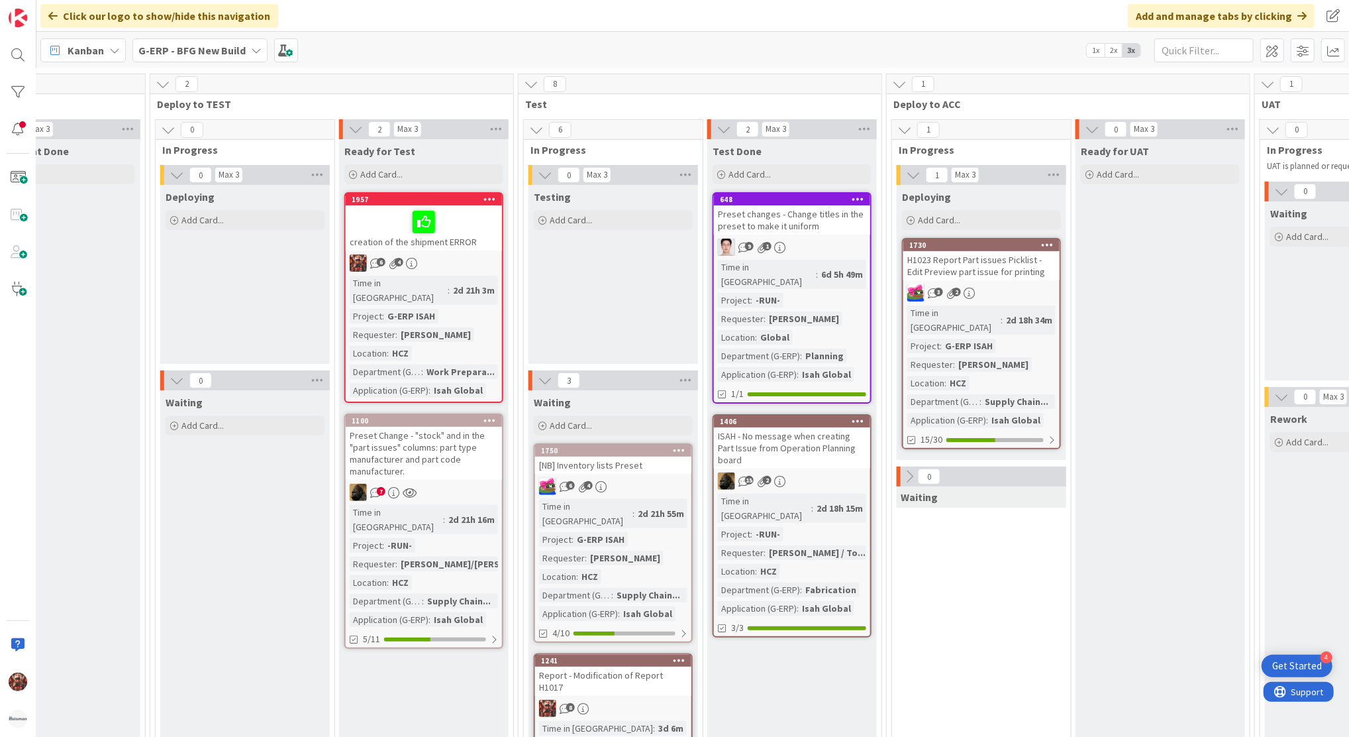
scroll to position [128, 684]
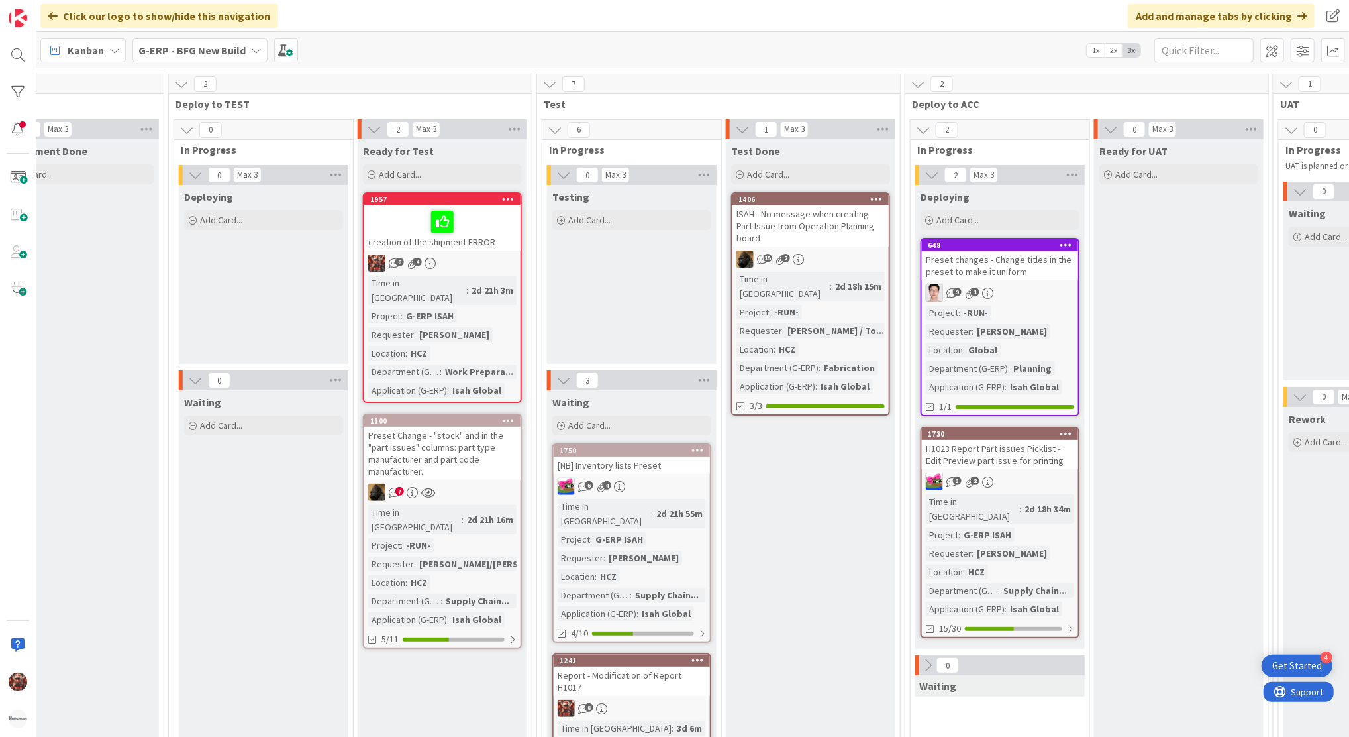
click at [797, 217] on div "ISAH - No message when creating Part Issue from Operation Planning board" at bounding box center [811, 225] width 156 height 41
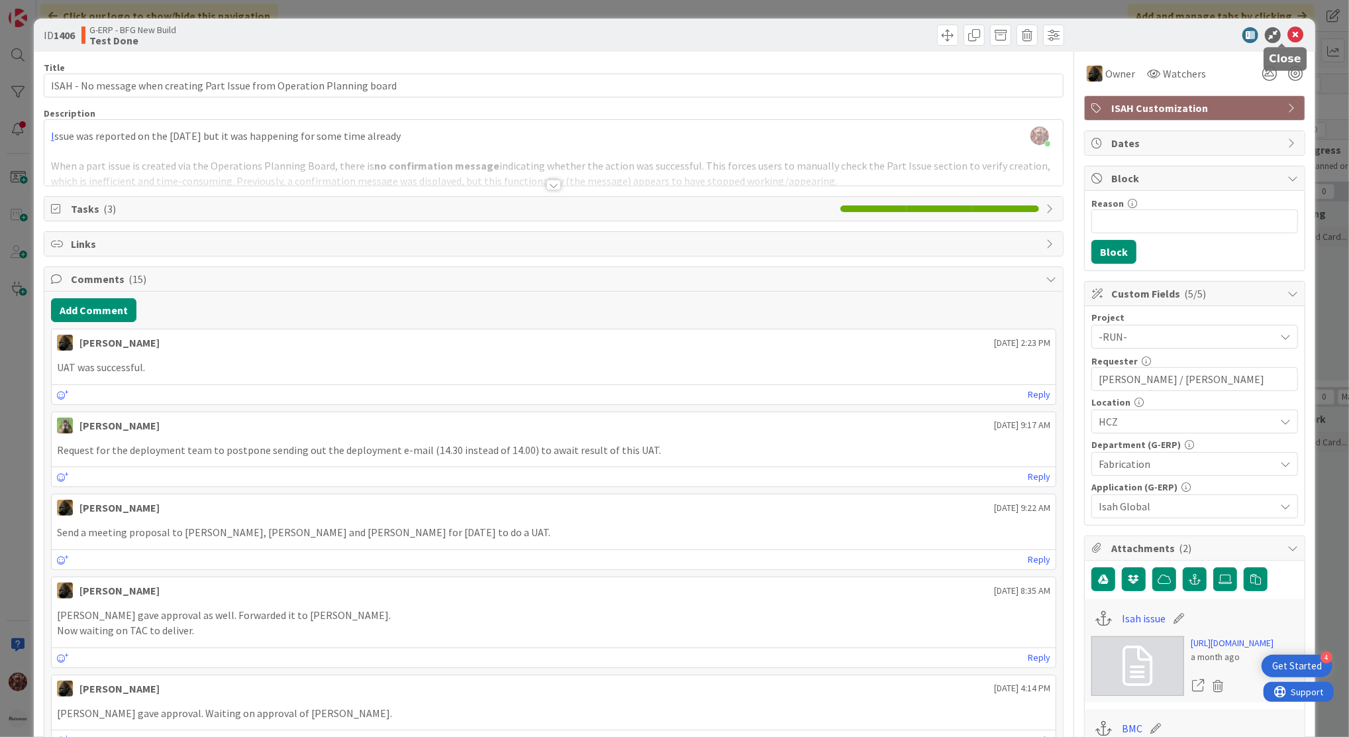
click at [1288, 33] on icon at bounding box center [1296, 35] width 16 height 16
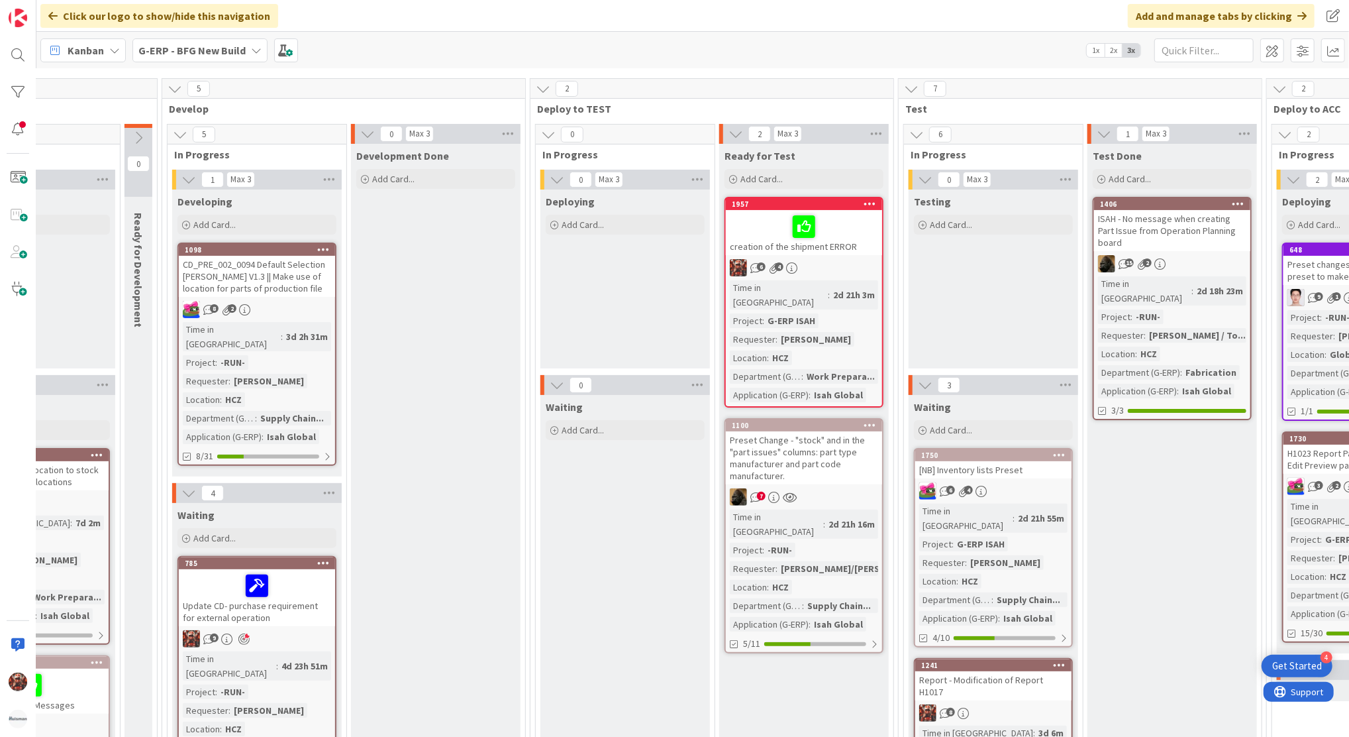
scroll to position [124, 321]
click at [803, 219] on icon at bounding box center [805, 225] width 23 height 21
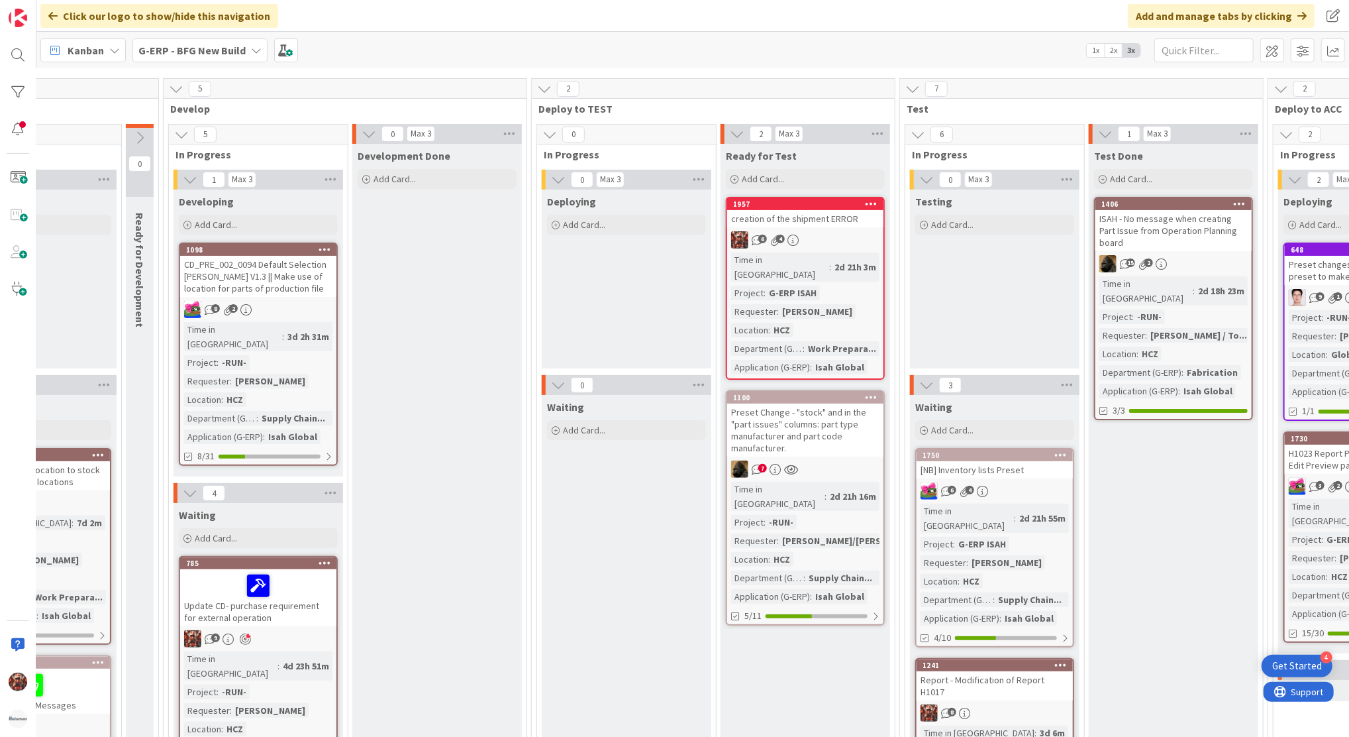
click at [809, 413] on div "Preset Change - "stock" and in the "part issues" columns: part type manufacture…" at bounding box center [805, 429] width 156 height 53
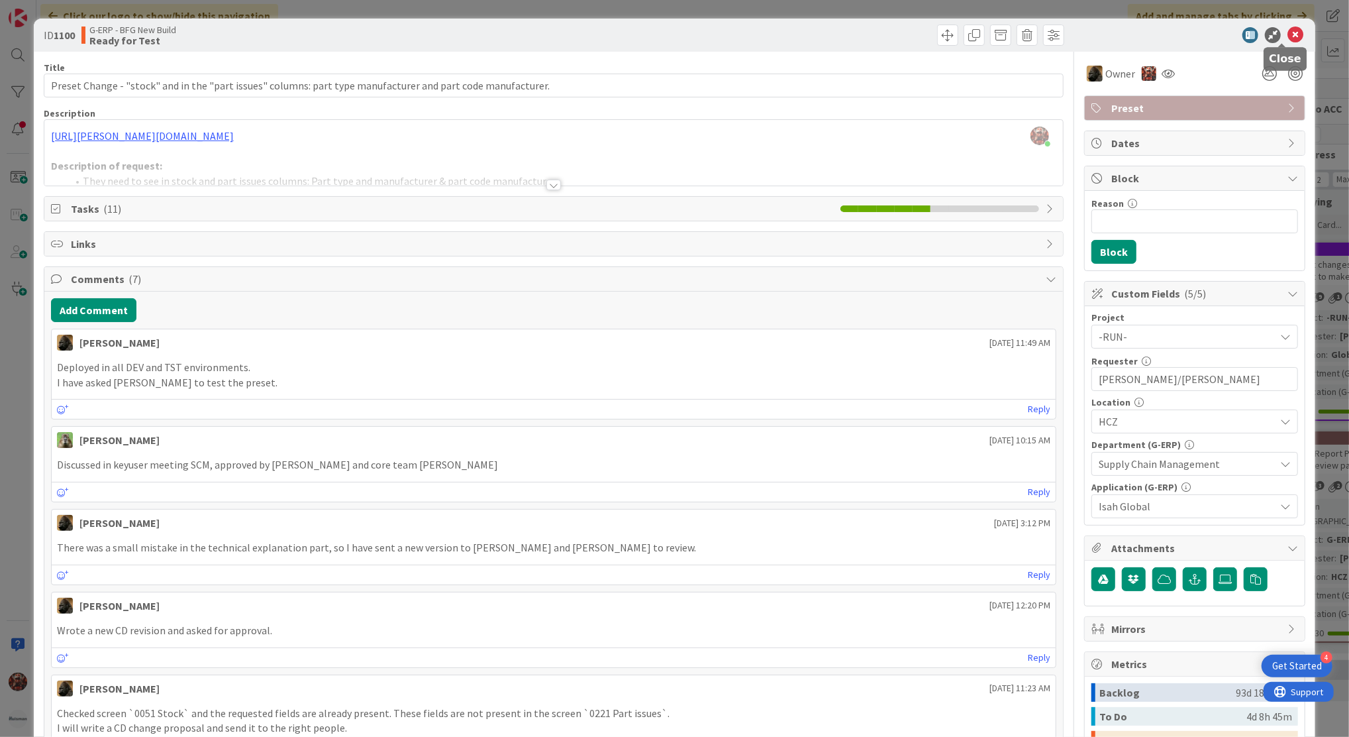
click at [1288, 34] on icon at bounding box center [1296, 35] width 16 height 16
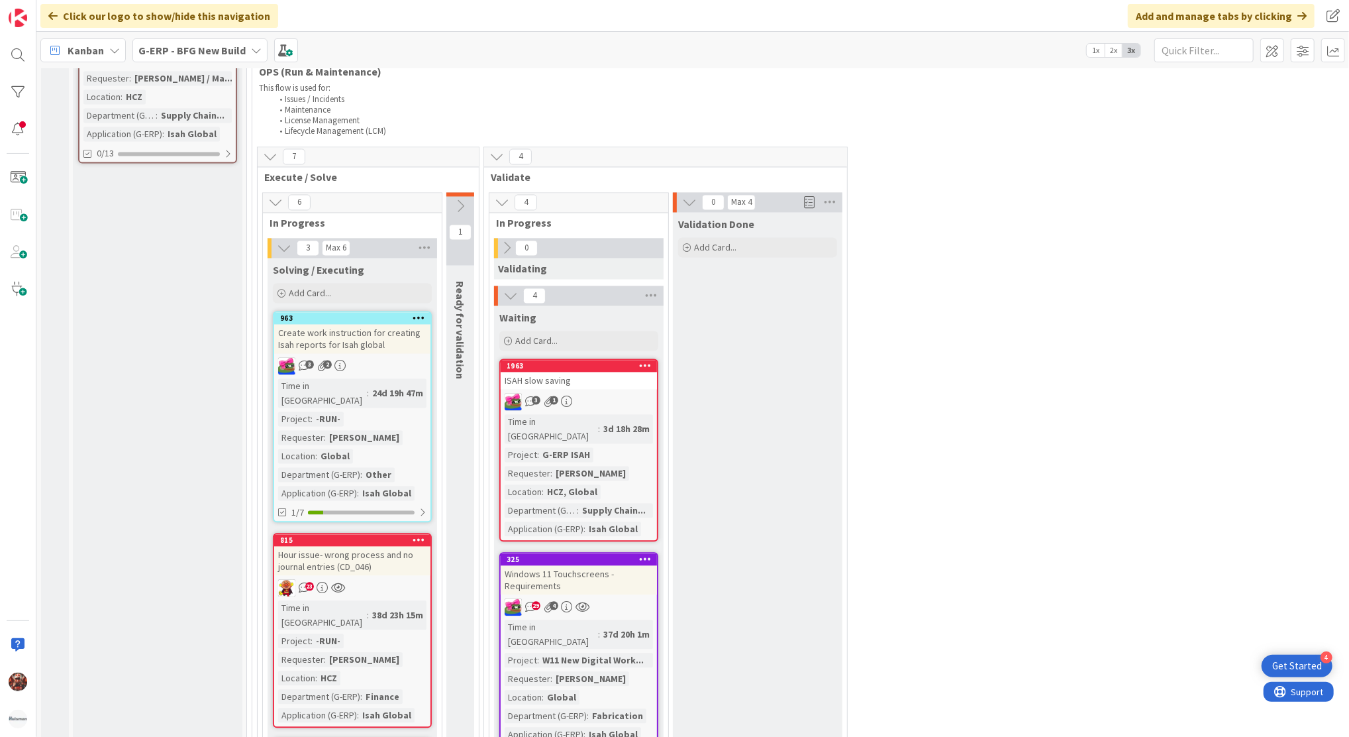
scroll to position [2093, 0]
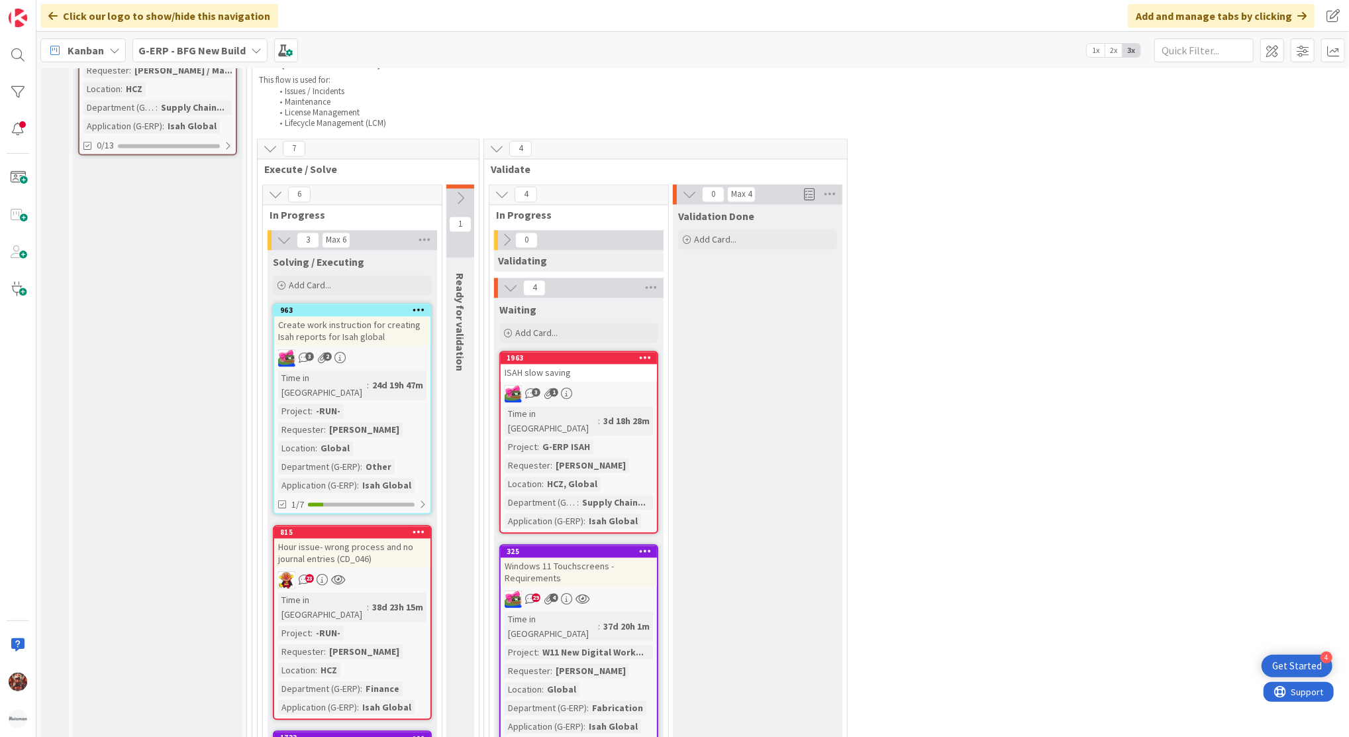
click at [354, 538] on div "Hour issue- wrong process and no journal entries (CD_046)" at bounding box center [352, 552] width 156 height 29
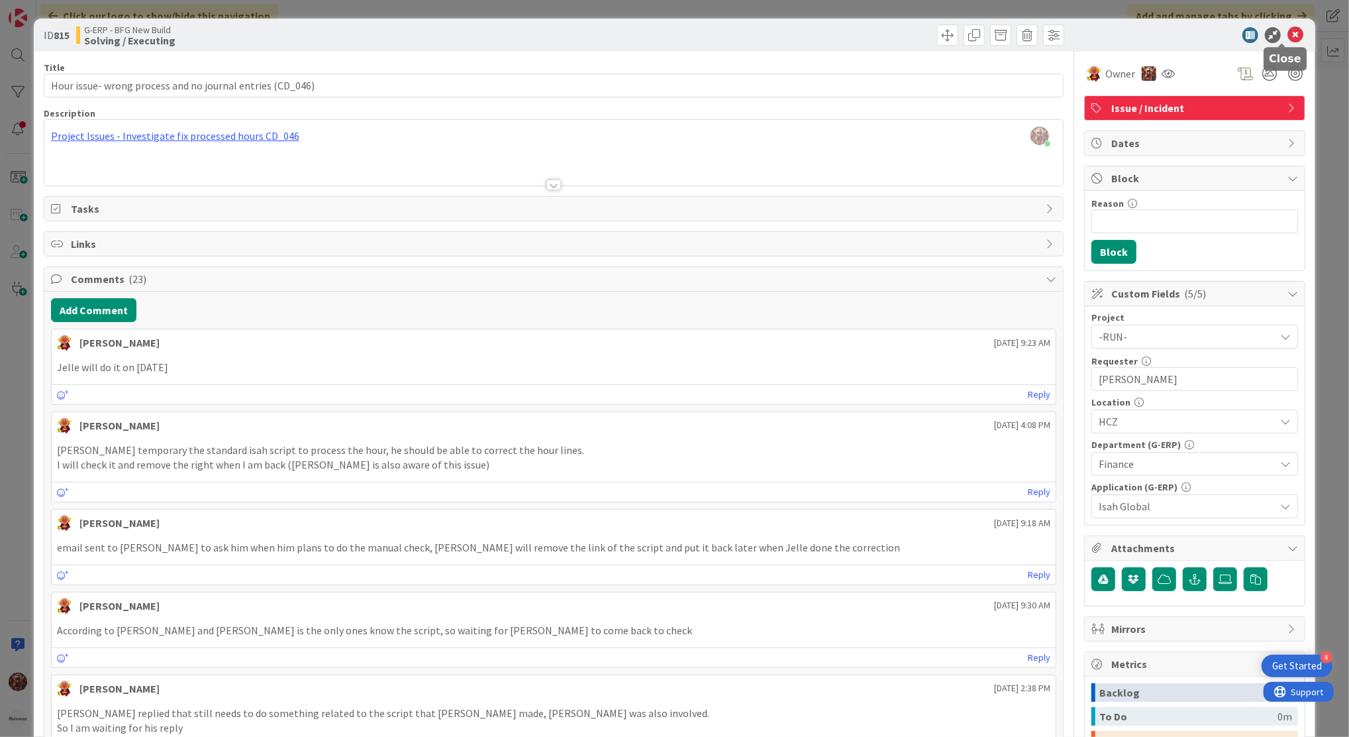
click at [1288, 40] on icon at bounding box center [1296, 35] width 16 height 16
